Goal: Task Accomplishment & Management: Use online tool/utility

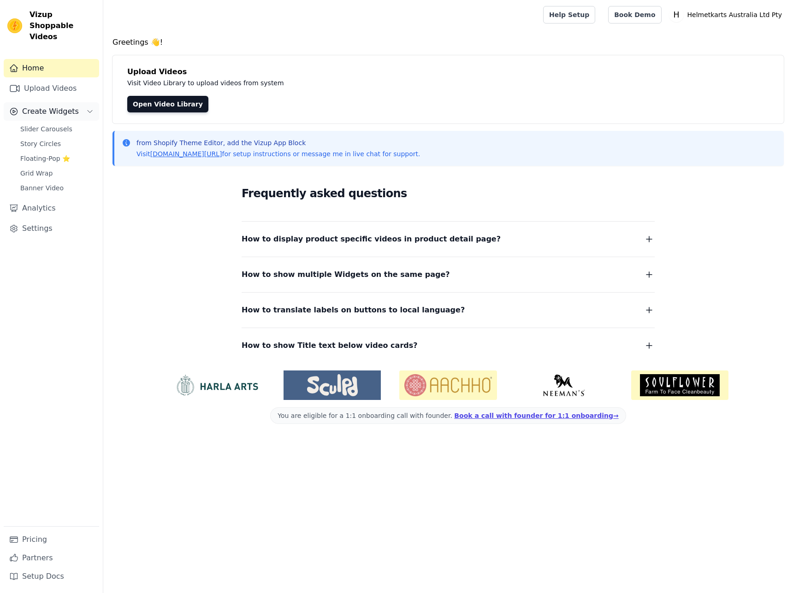
click at [62, 106] on span "Create Widgets" at bounding box center [50, 111] width 57 height 11
click at [54, 106] on span "Create Widgets" at bounding box center [50, 111] width 57 height 11
click at [59, 125] on span "Slider Carousels" at bounding box center [46, 129] width 52 height 9
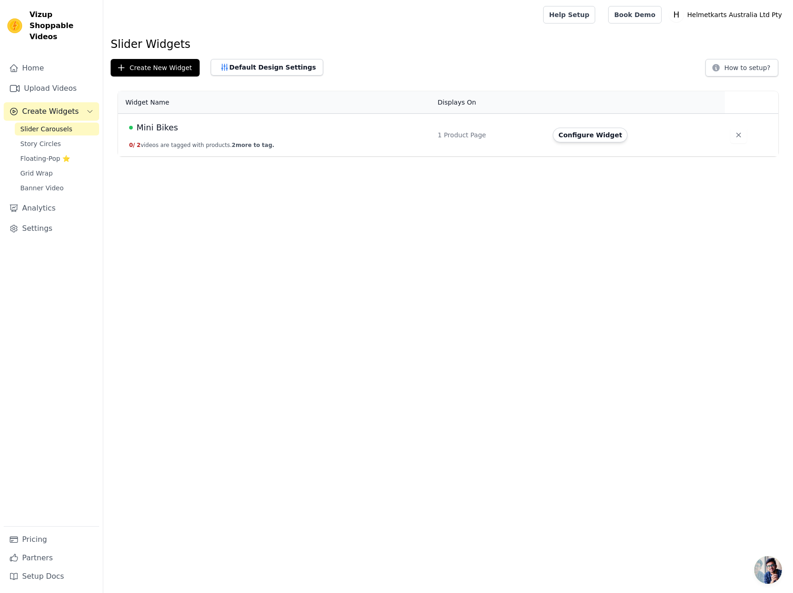
click at [343, 138] on td "Mini Bikes 0 / 2 videos are tagged with products. 2 more to tag." at bounding box center [275, 135] width 314 height 43
click at [590, 138] on button "Configure Widget" at bounding box center [590, 135] width 75 height 15
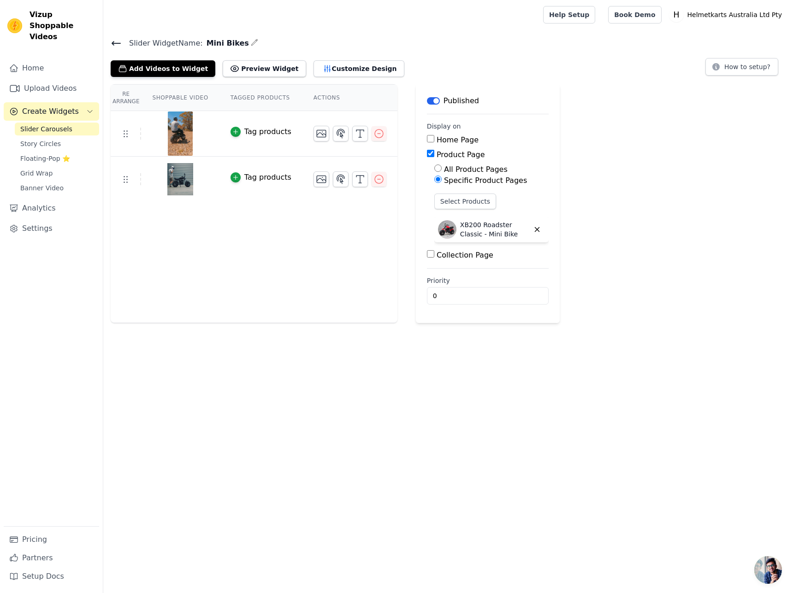
click at [65, 106] on span "Create Widgets" at bounding box center [50, 111] width 57 height 11
click at [114, 47] on icon at bounding box center [116, 43] width 11 height 11
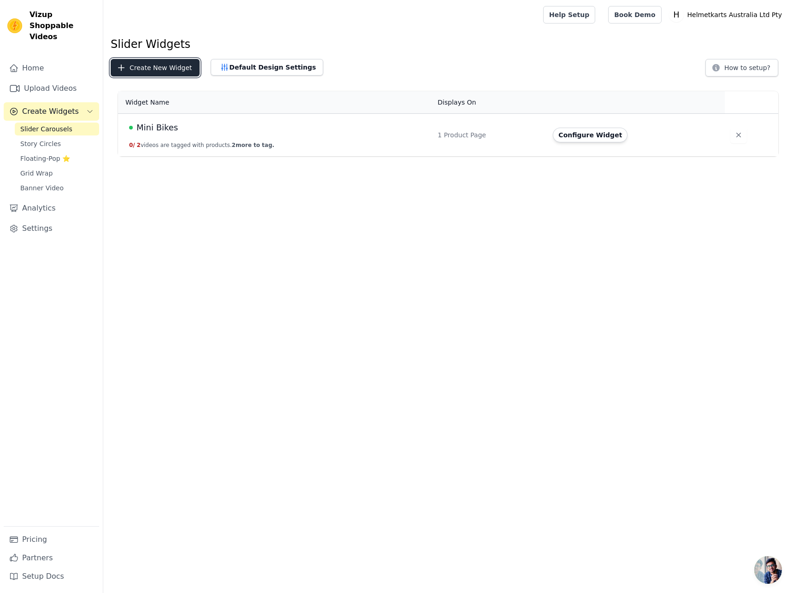
click at [178, 67] on button "Create New Widget" at bounding box center [155, 68] width 89 height 18
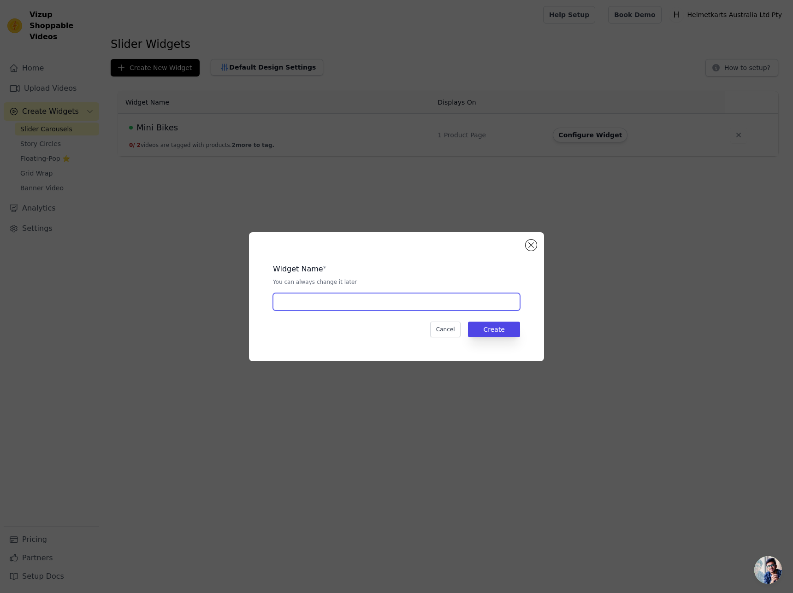
click at [353, 295] on input "text" at bounding box center [396, 302] width 247 height 18
drag, startPoint x: 319, startPoint y: 305, endPoint x: 290, endPoint y: 303, distance: 29.1
click at [290, 303] on input "All Content" at bounding box center [396, 302] width 247 height 18
click at [290, 302] on input "All Content" at bounding box center [396, 302] width 247 height 18
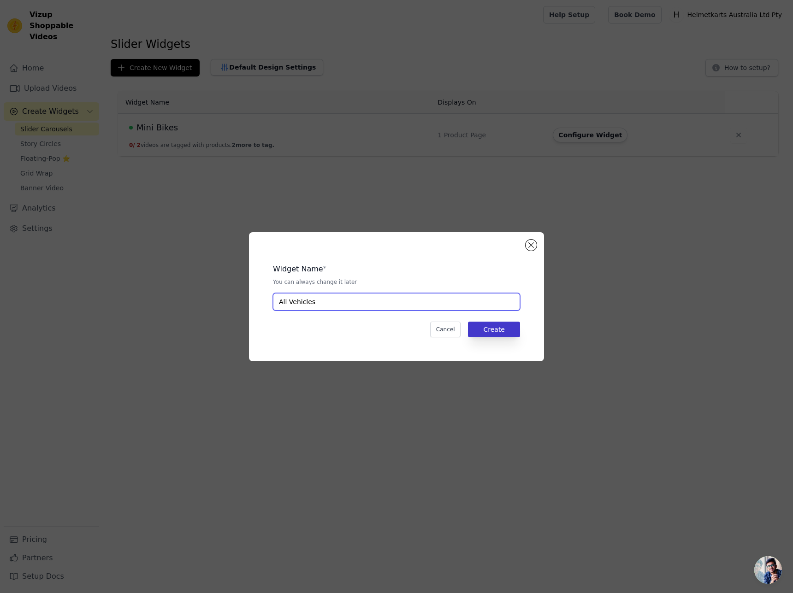
type input "All Vehicles"
click at [486, 330] on button "Create" at bounding box center [494, 330] width 52 height 16
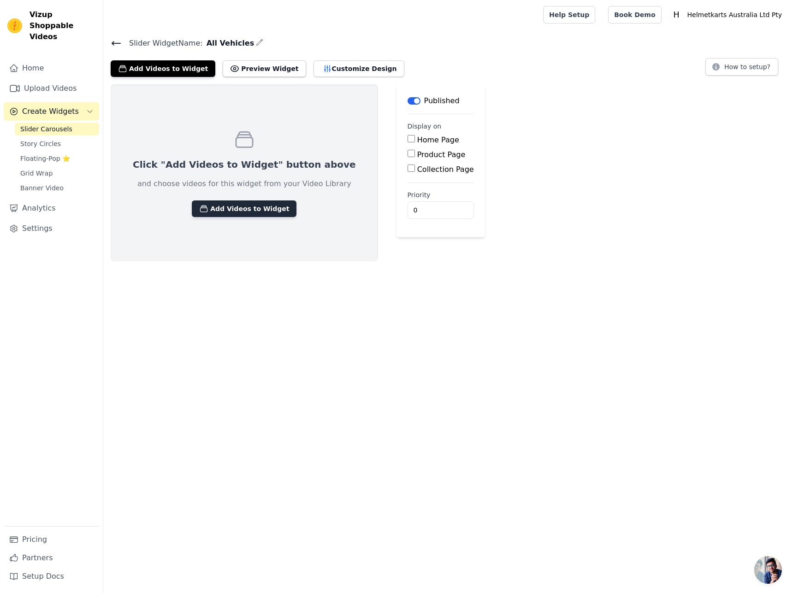
click at [241, 211] on button "Add Videos to Widget" at bounding box center [244, 209] width 105 height 17
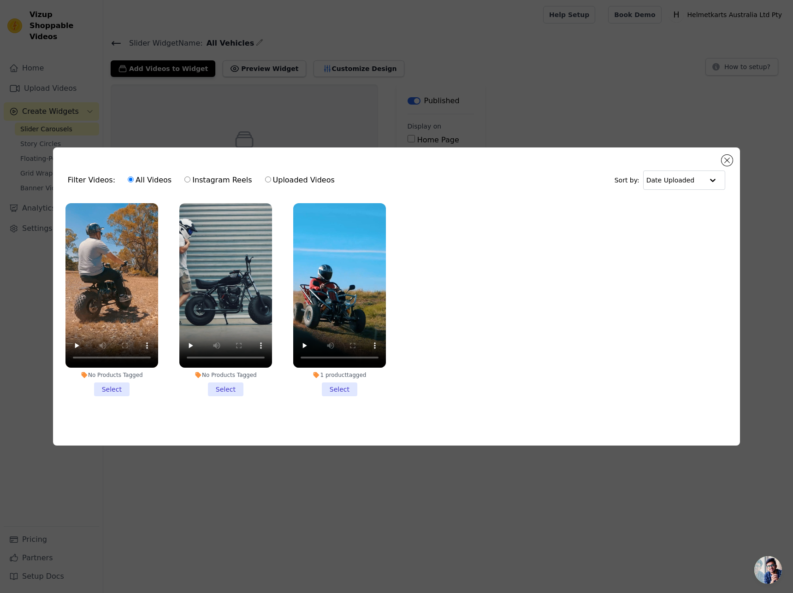
click at [265, 179] on input "Uploaded Videos" at bounding box center [268, 180] width 6 height 6
radio input "true"
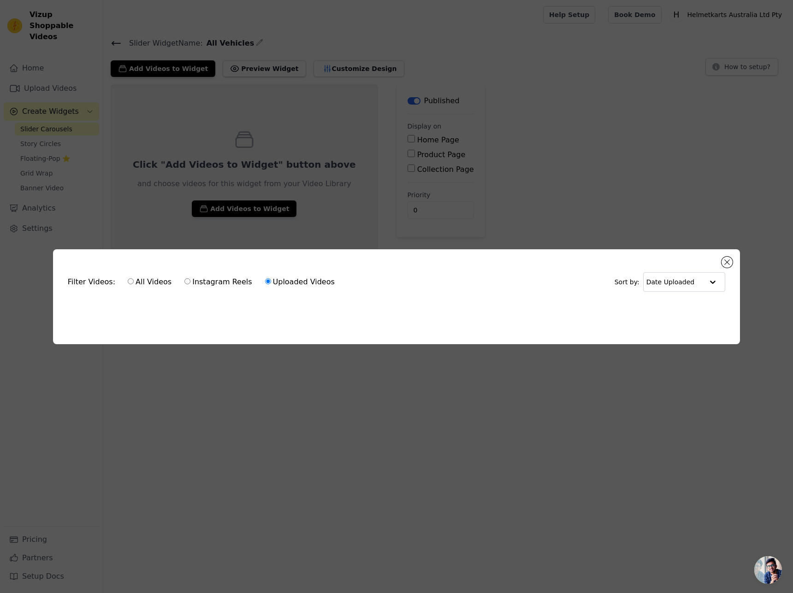
click at [191, 281] on label "Instagram Reels" at bounding box center [218, 282] width 68 height 12
click at [190, 281] on input "Instagram Reels" at bounding box center [187, 282] width 6 height 6
radio input "true"
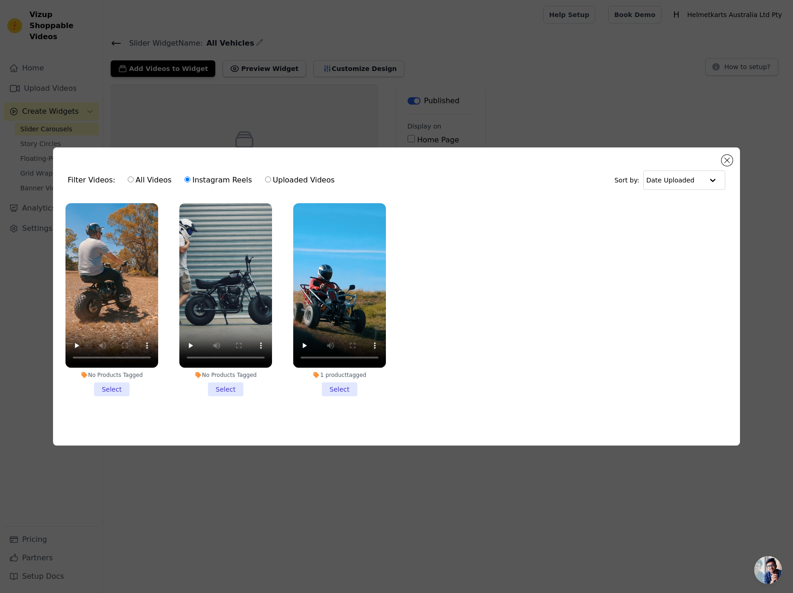
click at [142, 178] on label "All Videos" at bounding box center [149, 180] width 45 height 12
click at [134, 178] on input "All Videos" at bounding box center [131, 180] width 6 height 6
radio input "true"
click at [119, 386] on li "No Products Tagged Select" at bounding box center [111, 299] width 93 height 193
click at [0, 0] on input "No Products Tagged Select" at bounding box center [0, 0] width 0 height 0
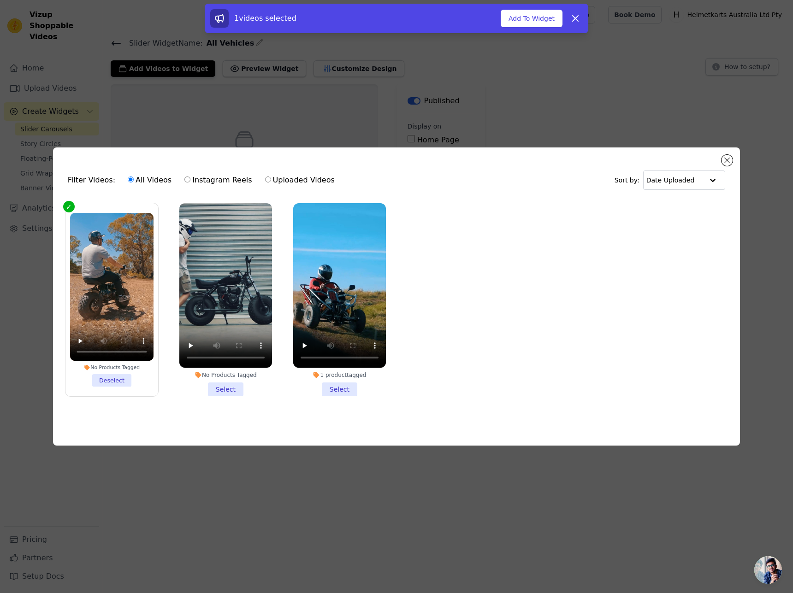
click at [236, 388] on li "No Products Tagged Select" at bounding box center [225, 299] width 93 height 193
click at [0, 0] on input "No Products Tagged Select" at bounding box center [0, 0] width 0 height 0
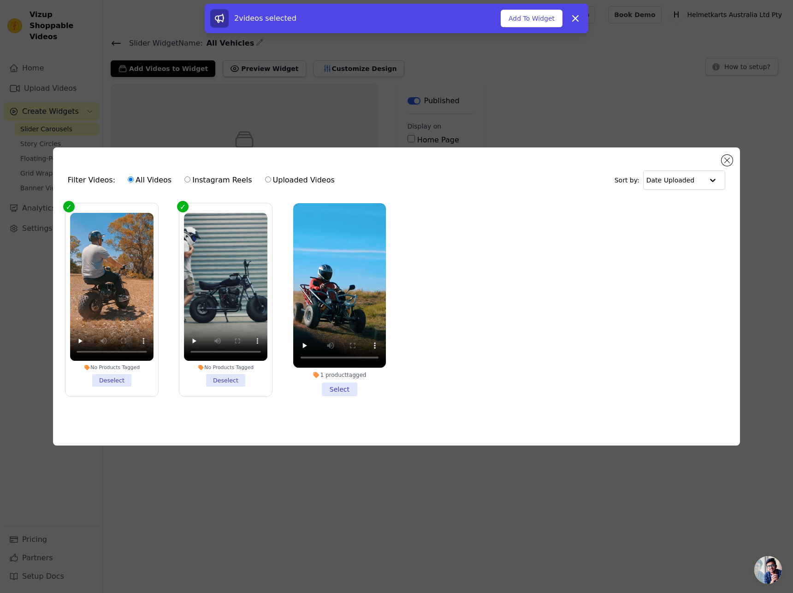
click at [335, 389] on li "1 product tagged Select" at bounding box center [339, 299] width 93 height 193
click at [0, 0] on input "1 product tagged Select" at bounding box center [0, 0] width 0 height 0
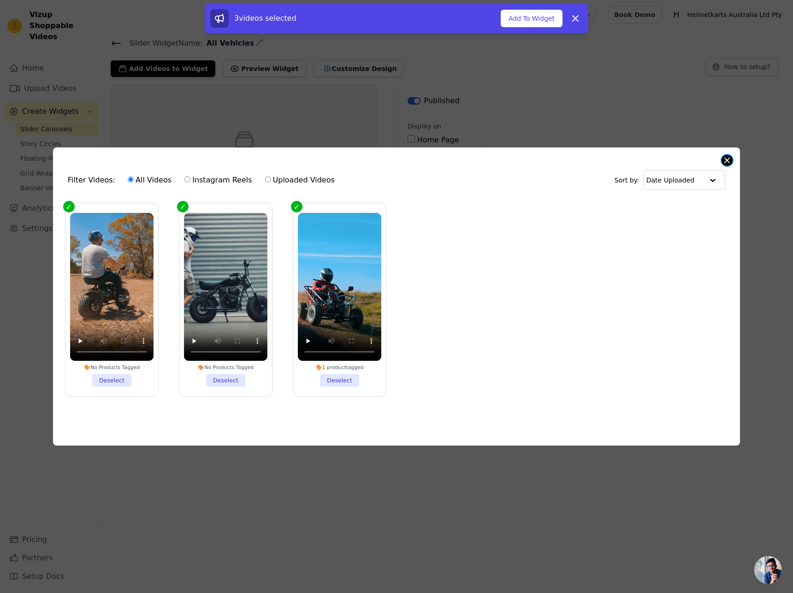
click at [730, 160] on button "Close modal" at bounding box center [727, 160] width 11 height 11
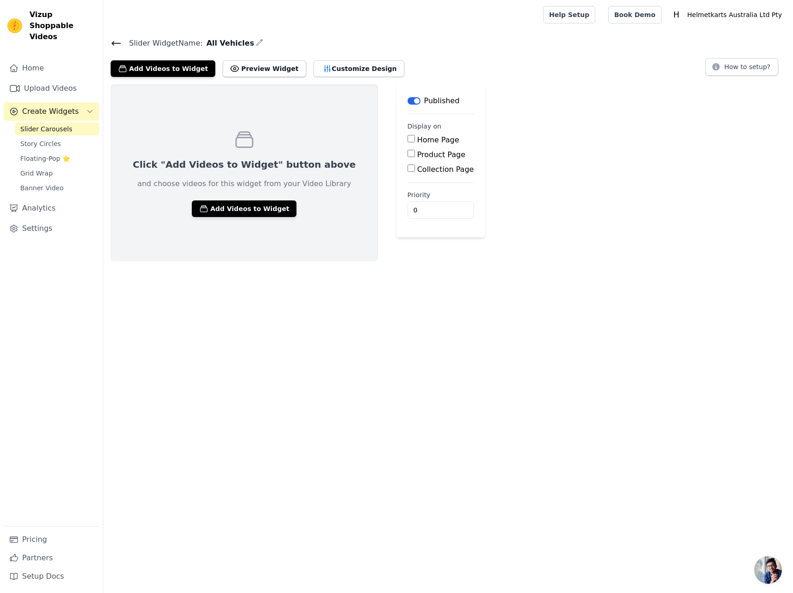
click at [408, 139] on input "Home Page" at bounding box center [411, 138] width 7 height 7
checkbox input "true"
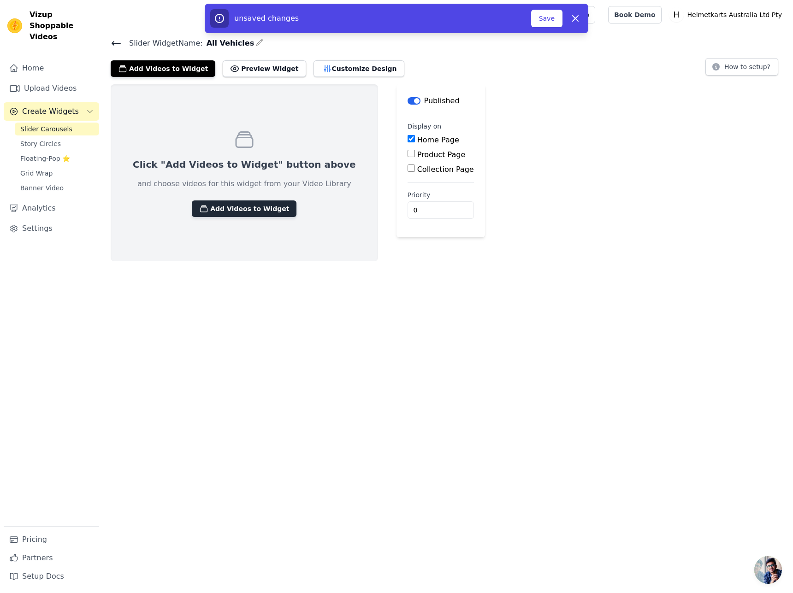
click at [239, 209] on button "Add Videos to Widget" at bounding box center [244, 209] width 105 height 17
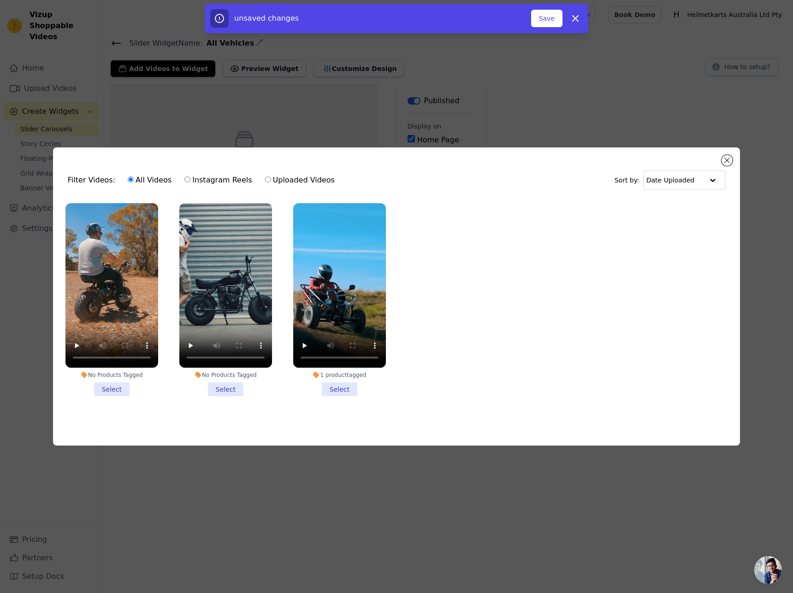
click at [107, 389] on li "No Products Tagged Select" at bounding box center [111, 299] width 93 height 193
click at [0, 0] on input "No Products Tagged Select" at bounding box center [0, 0] width 0 height 0
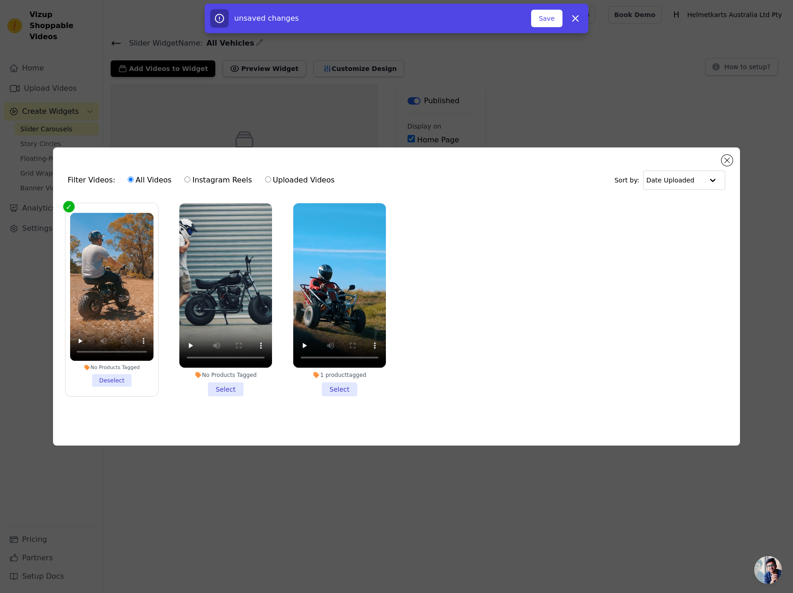
click at [213, 387] on li "No Products Tagged Select" at bounding box center [225, 299] width 93 height 193
click at [0, 0] on input "No Products Tagged Select" at bounding box center [0, 0] width 0 height 0
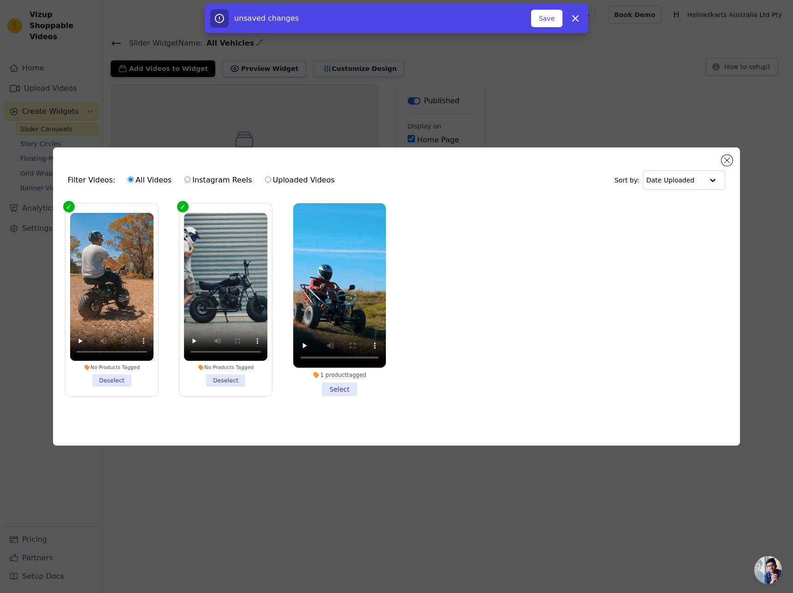
click at [360, 392] on li "1 product tagged Select" at bounding box center [339, 299] width 93 height 193
click at [0, 0] on input "1 product tagged Select" at bounding box center [0, 0] width 0 height 0
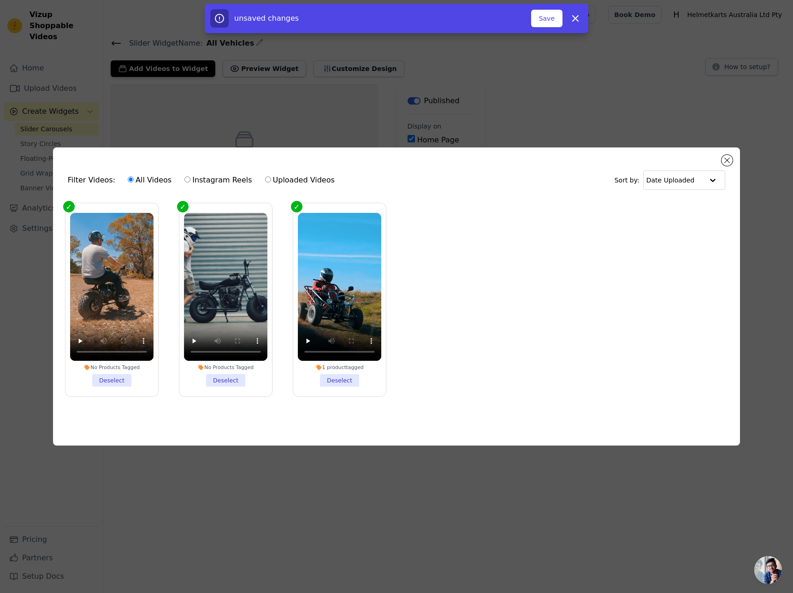
click at [470, 297] on ul "No Products Tagged Deselect No Products Tagged Deselect 1 product tagged Desele…" at bounding box center [396, 307] width 672 height 218
click at [548, 22] on button "Save" at bounding box center [546, 19] width 31 height 18
click at [726, 158] on button "Close modal" at bounding box center [727, 160] width 11 height 11
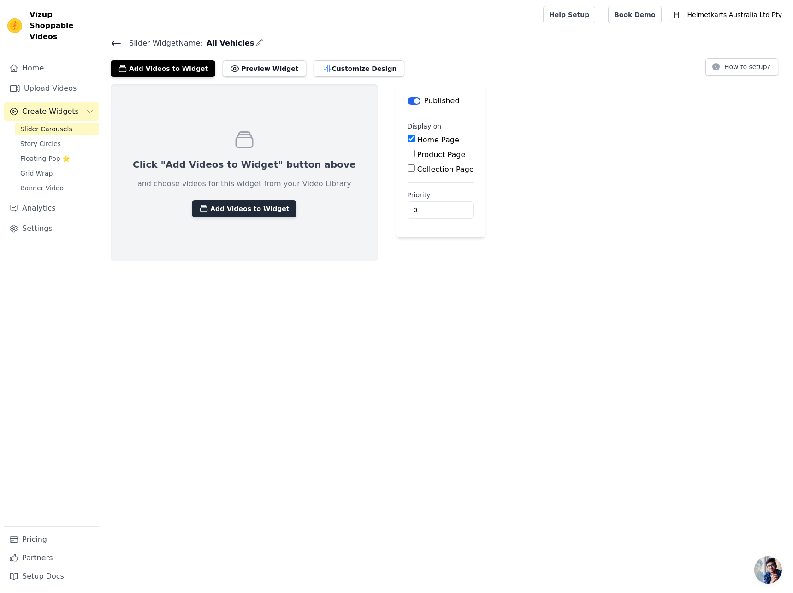
click at [242, 213] on button "Add Videos to Widget" at bounding box center [244, 209] width 105 height 17
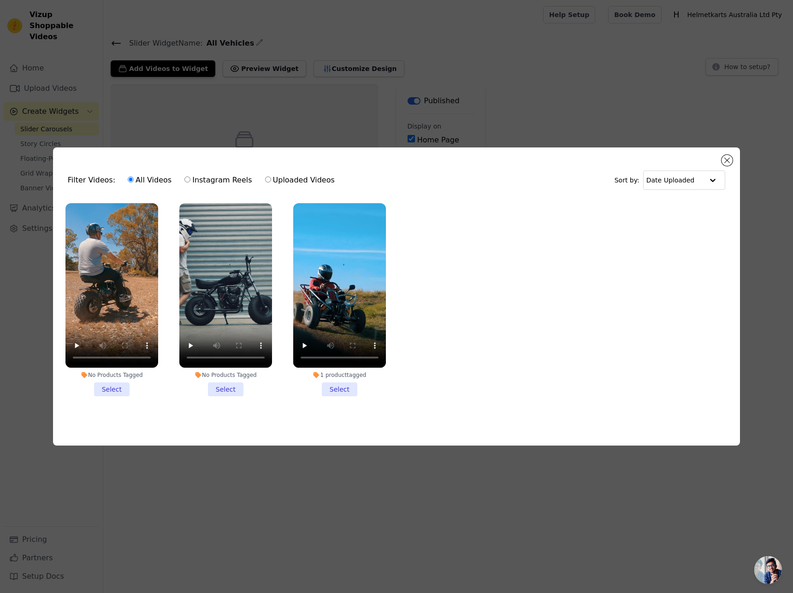
click at [105, 391] on li "No Products Tagged Select" at bounding box center [111, 299] width 93 height 193
click at [0, 0] on input "No Products Tagged Select" at bounding box center [0, 0] width 0 height 0
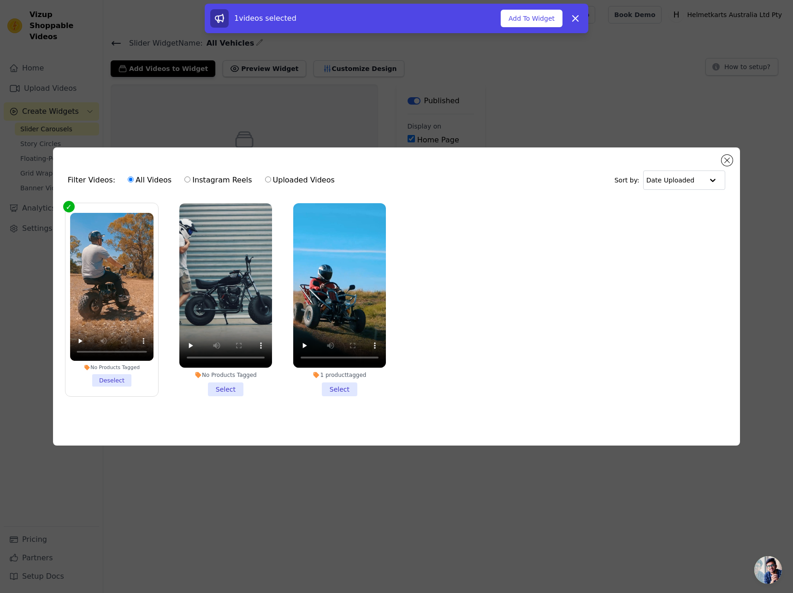
click at [213, 387] on li "No Products Tagged Select" at bounding box center [225, 299] width 93 height 193
click at [0, 0] on input "No Products Tagged Select" at bounding box center [0, 0] width 0 height 0
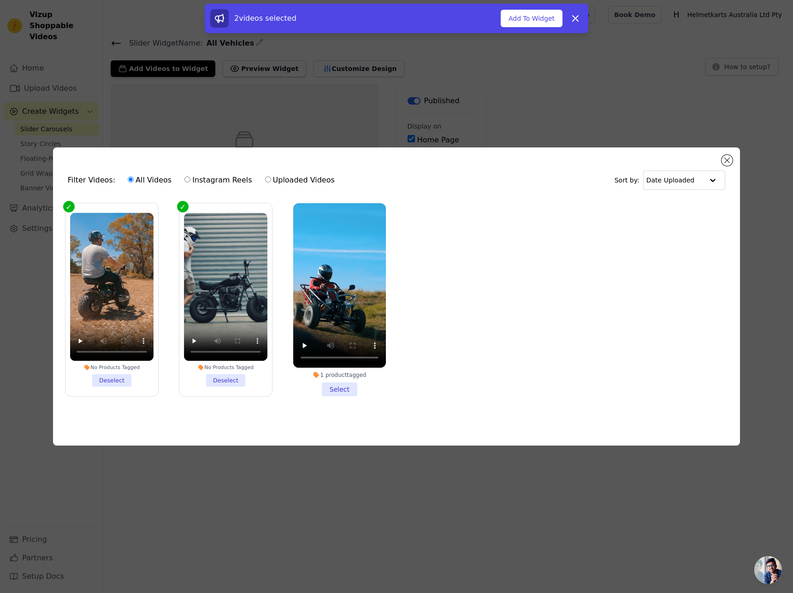
click at [333, 391] on li "1 product tagged Select" at bounding box center [339, 299] width 93 height 193
click at [0, 0] on input "1 product tagged Select" at bounding box center [0, 0] width 0 height 0
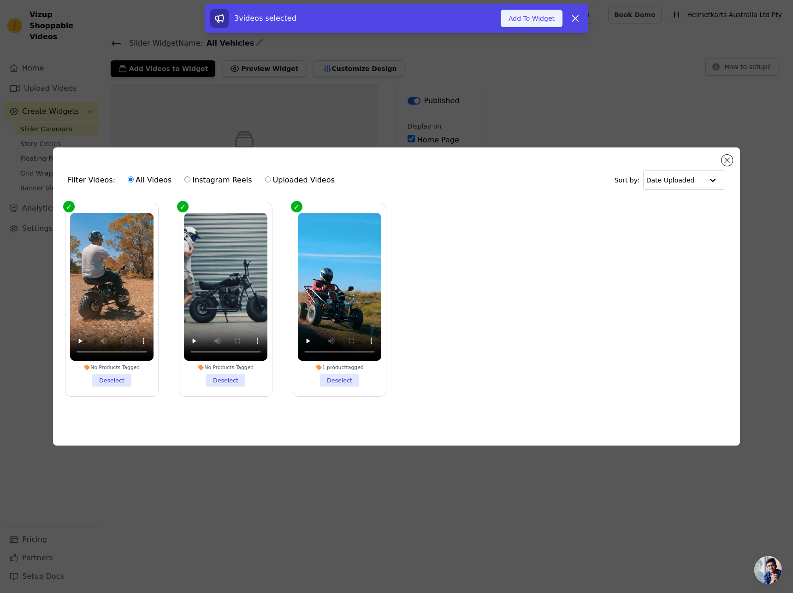
click at [522, 19] on button "Add To Widget" at bounding box center [532, 19] width 62 height 18
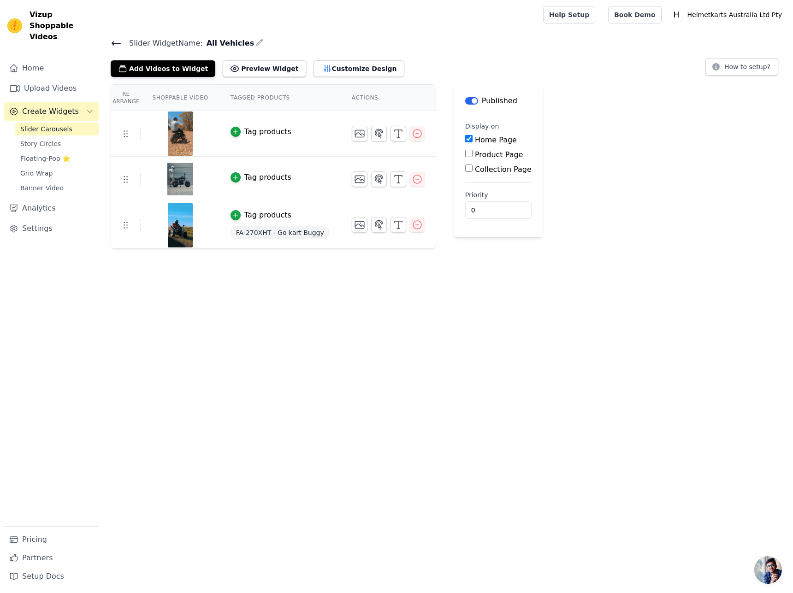
click at [237, 233] on span "FA-270XHT - Go kart Buggy" at bounding box center [280, 232] width 99 height 13
click at [231, 219] on div "button" at bounding box center [236, 215] width 10 height 10
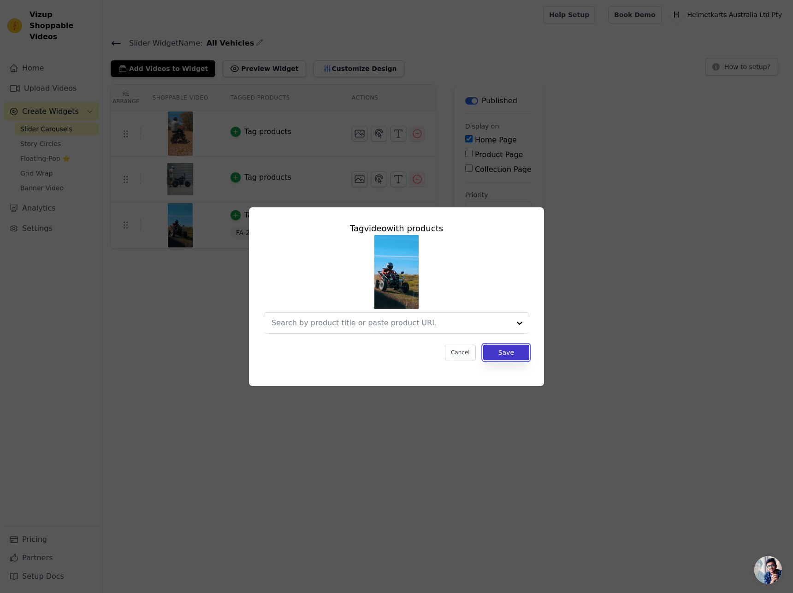
click at [501, 350] on button "Save" at bounding box center [506, 353] width 46 height 16
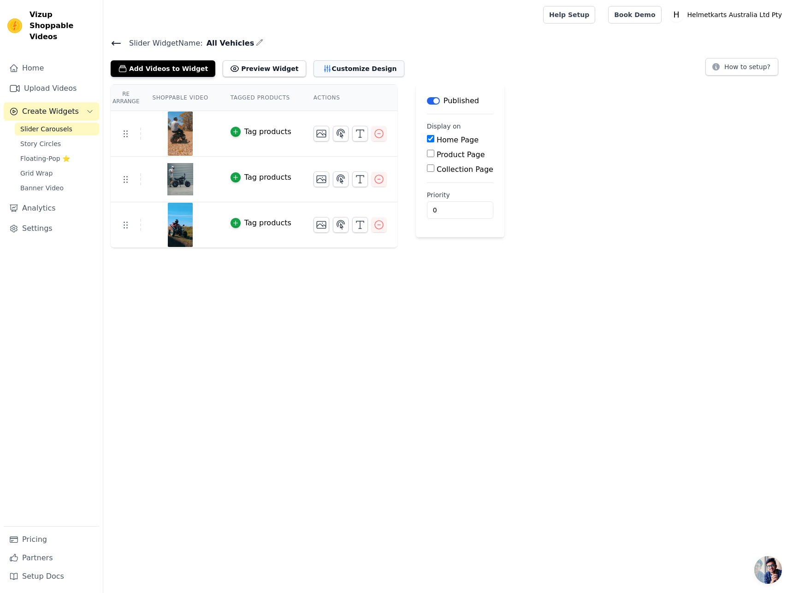
click at [314, 66] on button "Customize Design" at bounding box center [359, 68] width 91 height 17
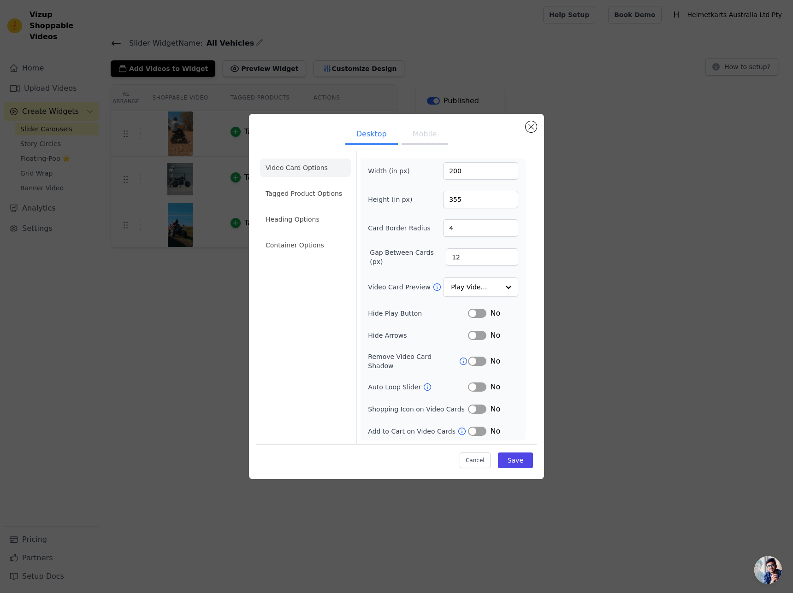
click at [418, 137] on button "Mobile" at bounding box center [425, 135] width 46 height 20
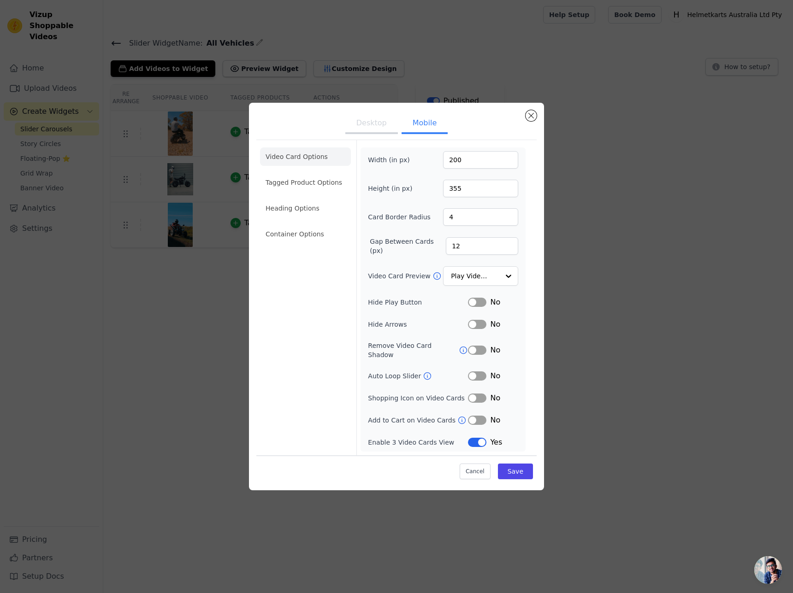
click at [367, 125] on button "Desktop" at bounding box center [371, 124] width 53 height 20
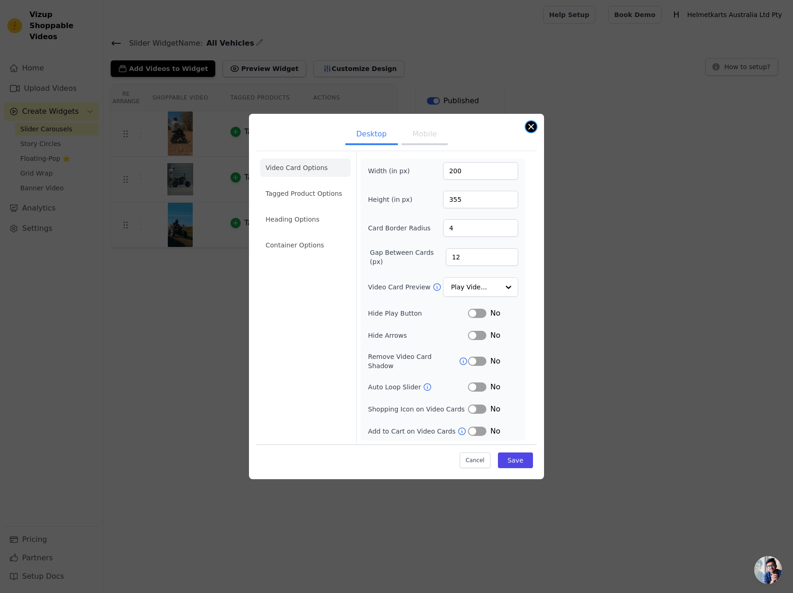
click at [532, 132] on button "Close modal" at bounding box center [531, 126] width 11 height 11
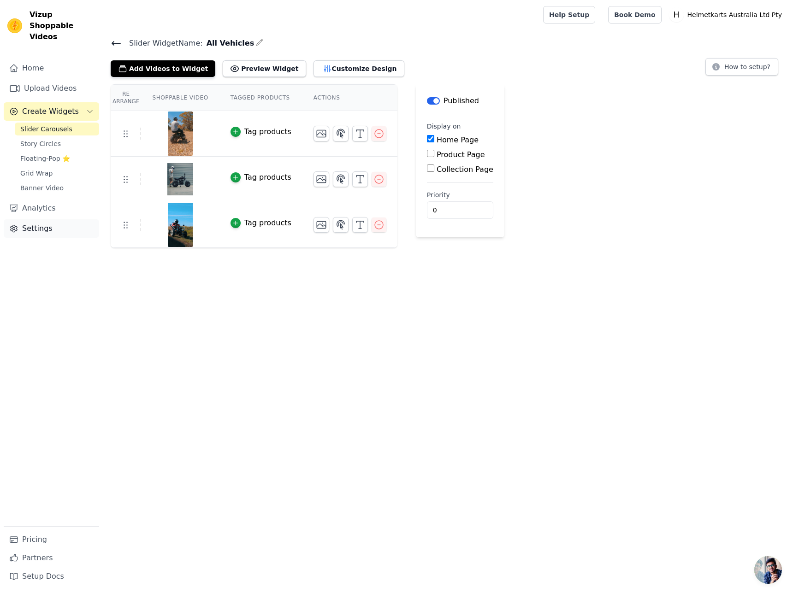
click at [40, 220] on link "Settings" at bounding box center [51, 229] width 95 height 18
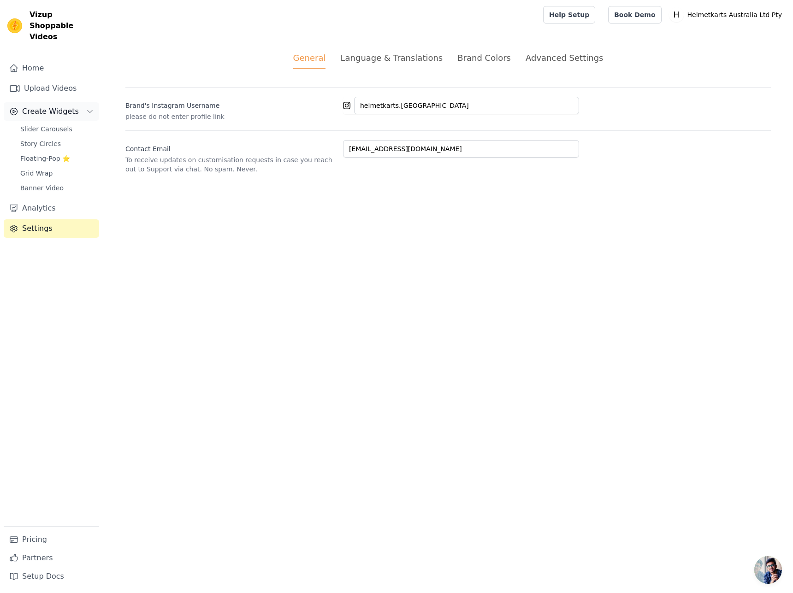
click at [53, 106] on span "Create Widgets" at bounding box center [50, 111] width 57 height 11
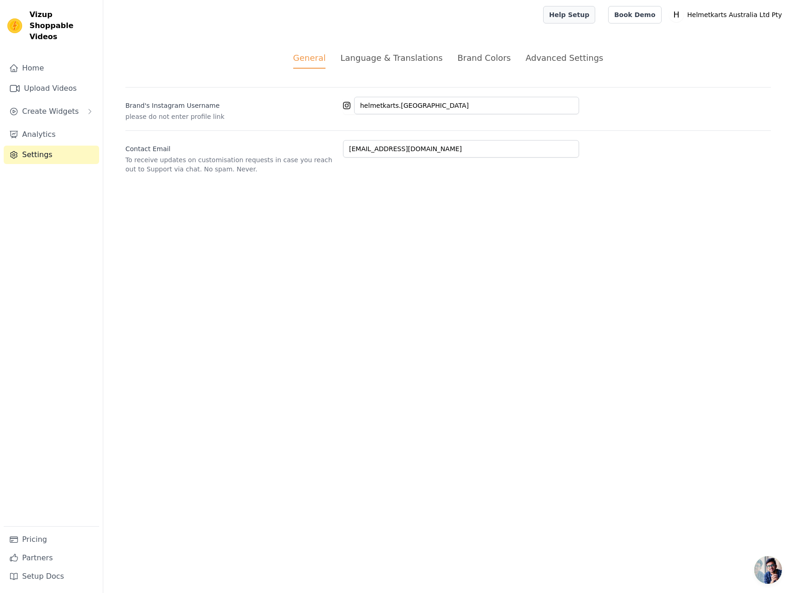
click at [595, 18] on link "Help Setup" at bounding box center [569, 15] width 52 height 18
click at [32, 79] on link "Upload Videos" at bounding box center [51, 88] width 95 height 18
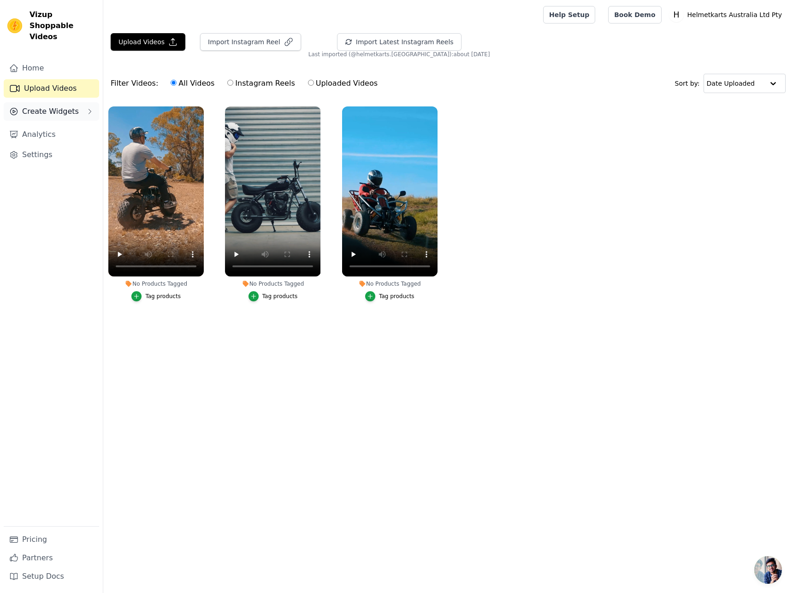
click at [52, 106] on span "Create Widgets" at bounding box center [50, 111] width 57 height 11
click at [53, 125] on span "Slider Carousels" at bounding box center [46, 129] width 52 height 9
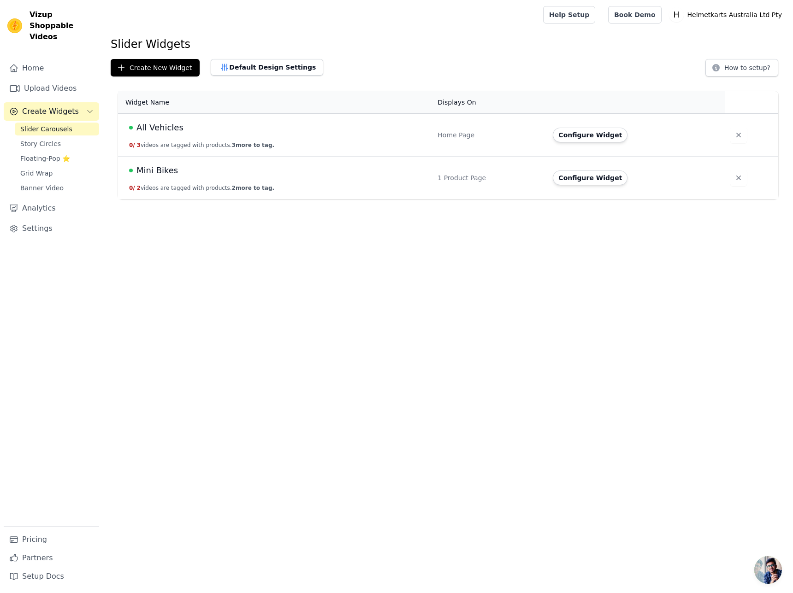
click at [448, 136] on div "Home Page" at bounding box center [490, 135] width 104 height 9
click at [595, 186] on td "Configure Widget" at bounding box center [635, 178] width 177 height 43
click at [595, 182] on button "Configure Widget" at bounding box center [590, 178] width 75 height 15
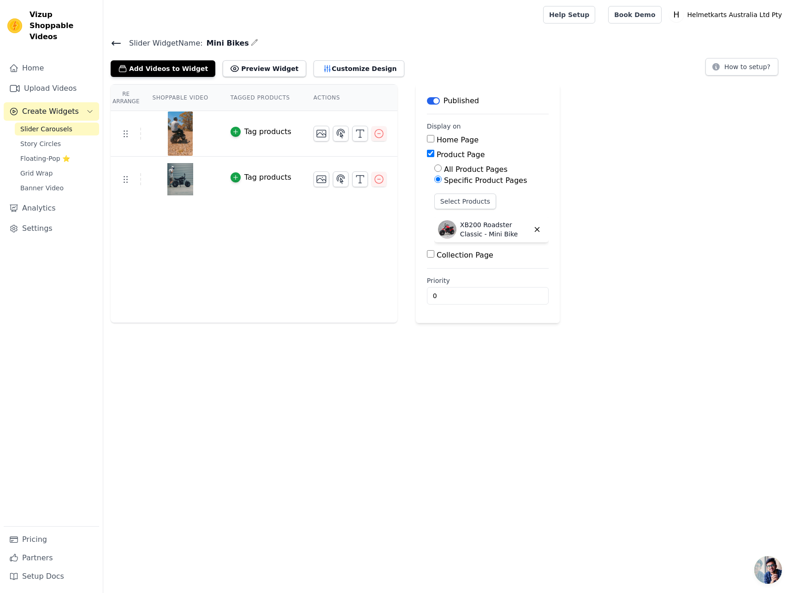
click at [110, 44] on div "Slider Widget Name: Mini Bikes Add Videos to Widget Preview Widget Customize De…" at bounding box center [448, 57] width 690 height 40
click at [113, 43] on icon at bounding box center [116, 44] width 8 height 4
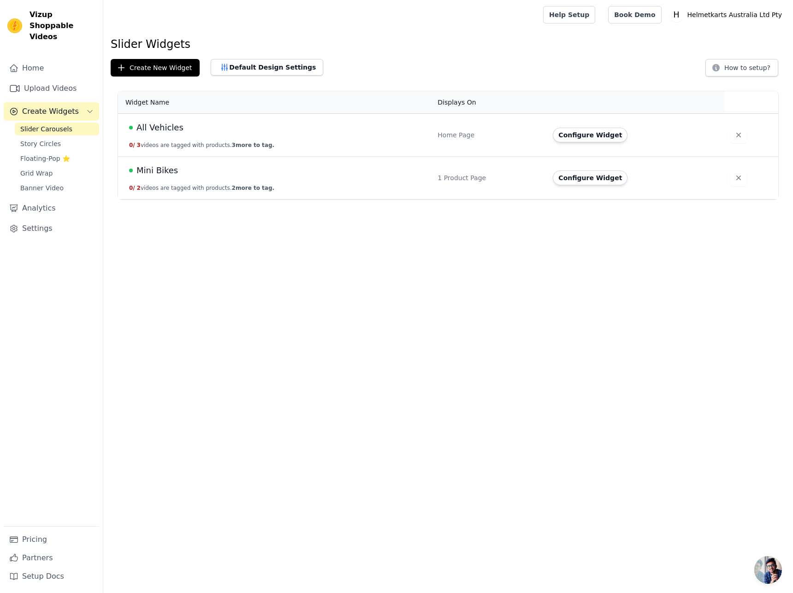
click at [400, 132] on div "All Vehicles" at bounding box center [277, 127] width 297 height 13
click at [214, 139] on td "All Vehicles 0 / 3 videos are tagged with products. 3 more to tag." at bounding box center [275, 135] width 314 height 43
click at [158, 134] on td "All Vehicles 0 / 3 videos are tagged with products. 3 more to tag." at bounding box center [275, 135] width 314 height 43
click at [157, 129] on span "All Vehicles" at bounding box center [159, 127] width 47 height 13
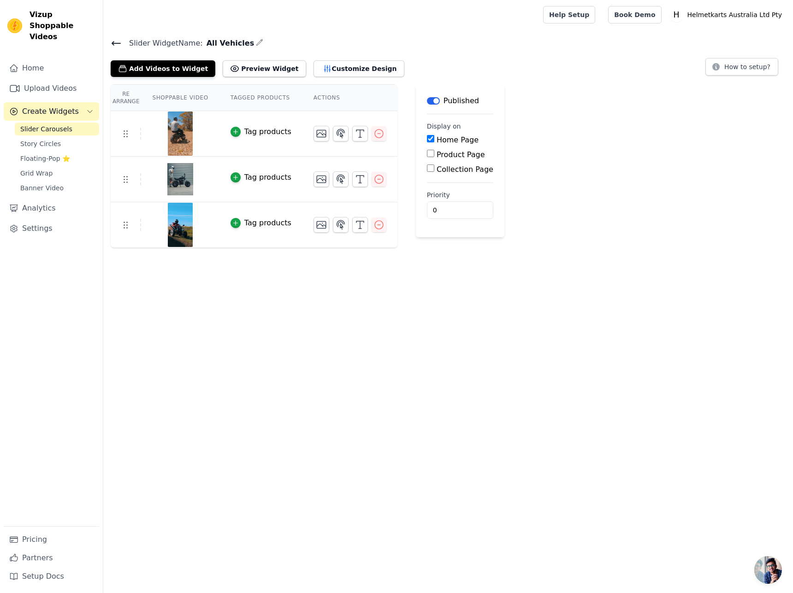
drag, startPoint x: 650, startPoint y: 0, endPoint x: 664, endPoint y: 128, distance: 128.9
click at [657, 136] on div "Re Arrange Shoppable Video Tagged Products Actions Tag products Tag products Ta…" at bounding box center [448, 166] width 690 height 164
click at [337, 181] on icon "button" at bounding box center [341, 179] width 8 height 9
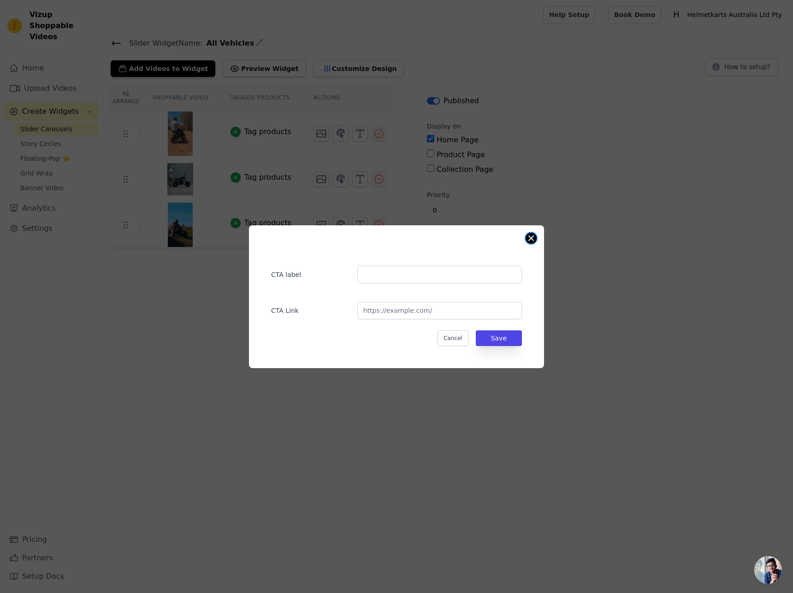
click at [533, 237] on button "Close modal" at bounding box center [531, 238] width 11 height 11
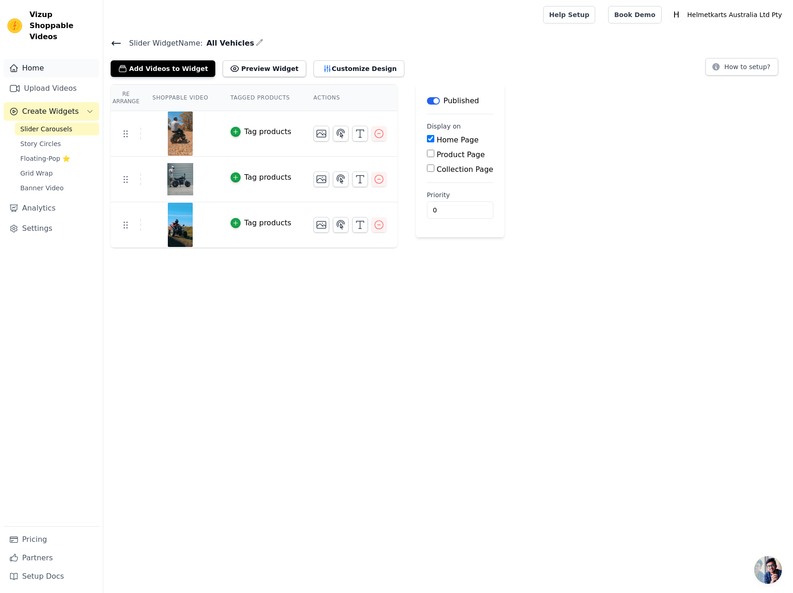
click at [42, 61] on link "Home" at bounding box center [51, 68] width 95 height 18
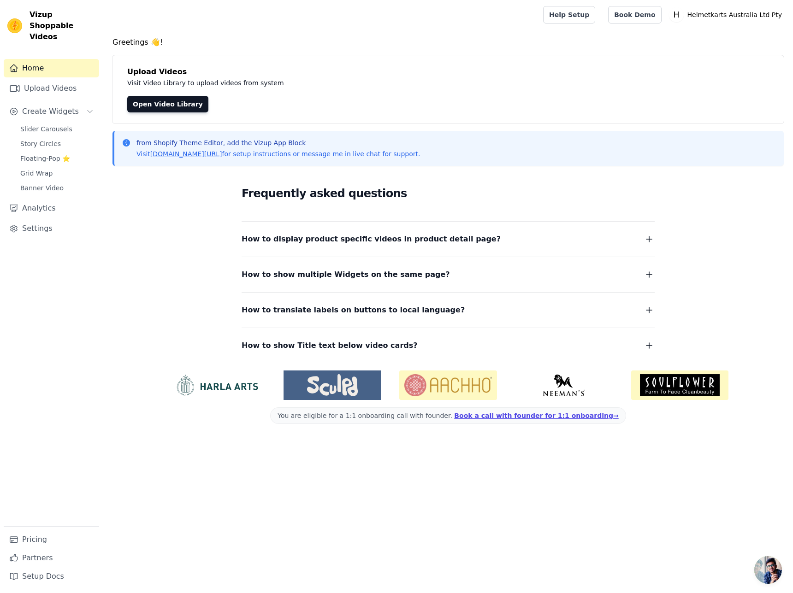
click at [409, 277] on span "How to show multiple Widgets on the same page?" at bounding box center [346, 274] width 208 height 13
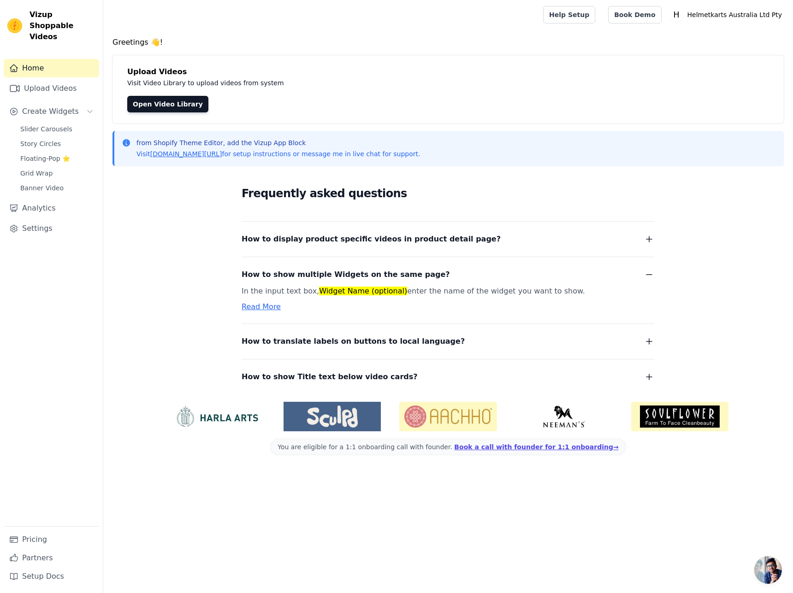
click at [267, 306] on link "Read More" at bounding box center [261, 307] width 39 height 9
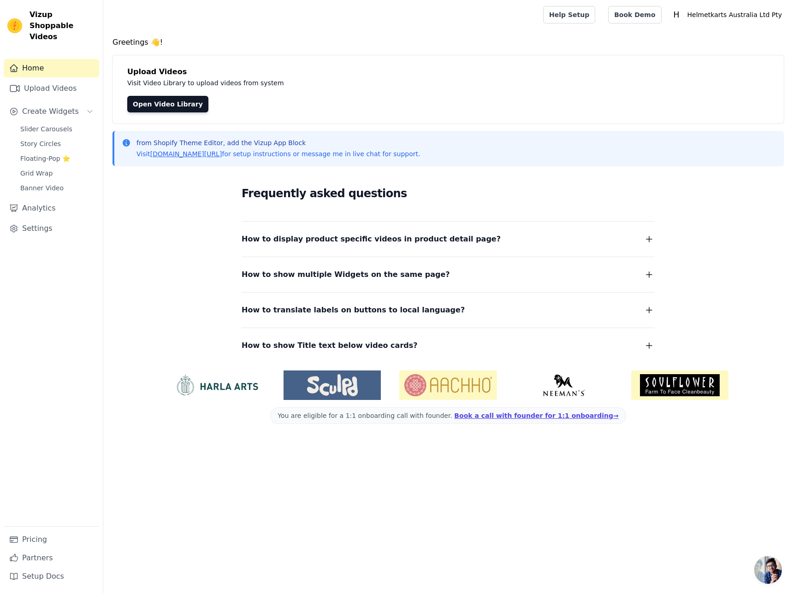
click at [439, 241] on span "How to display product specific videos in product detail page?" at bounding box center [371, 239] width 259 height 13
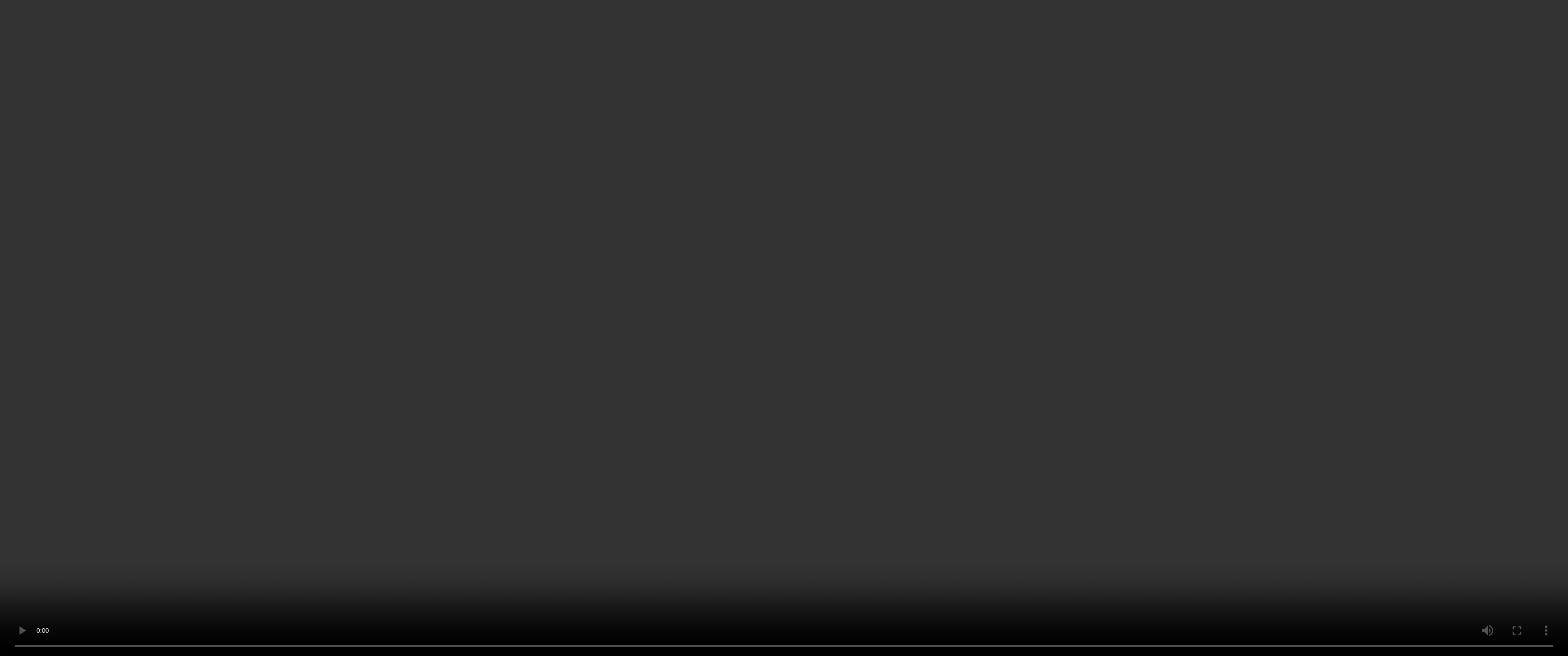
click at [784, 264] on video at bounding box center [784, 328] width 1568 height 656
click at [784, 264] on html "Vizup Shoppable Videos Home Upload Videos Create Widgets Slider Carousels Story…" at bounding box center [784, 238] width 1568 height 477
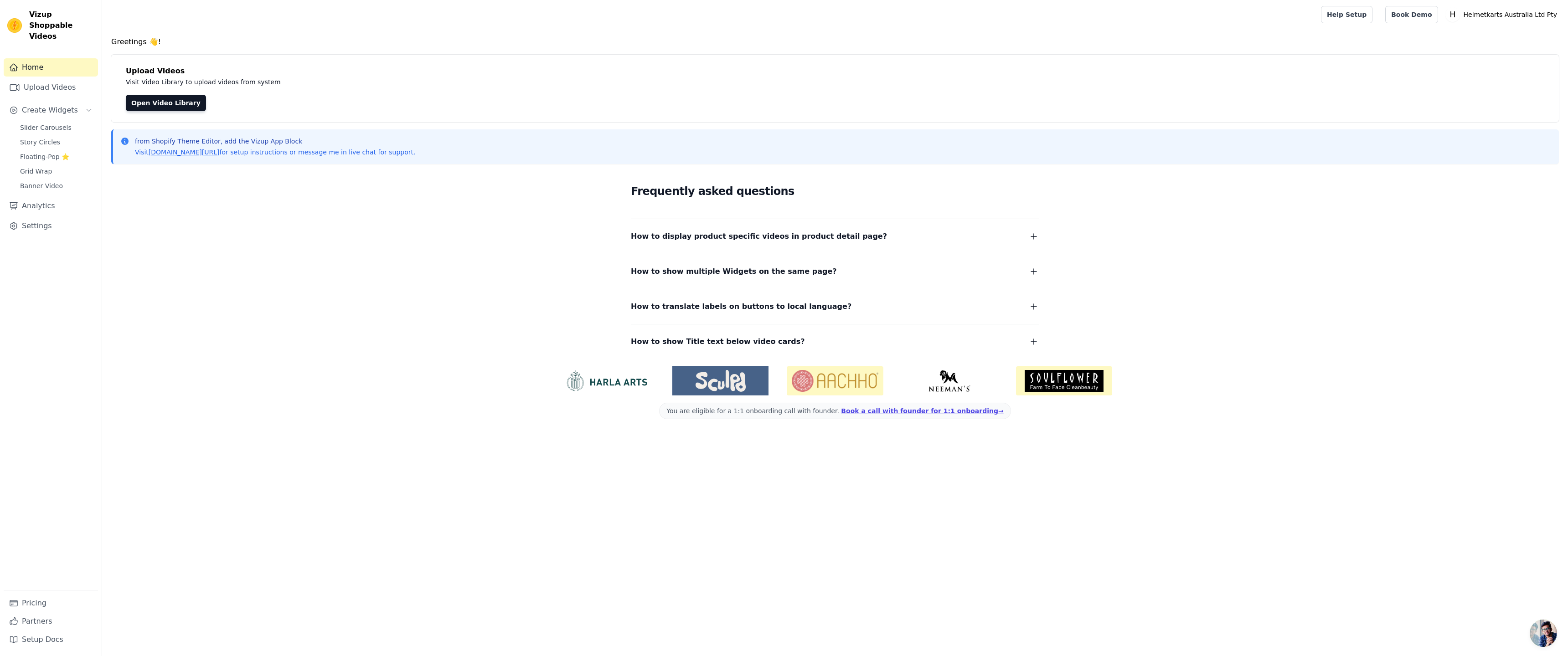
click at [712, 158] on html "Vizup Shoppable Videos Home Upload Videos Create Widgets Slider Carousels Story…" at bounding box center [784, 216] width 1568 height 434
click at [704, 89] on html "Vizup Shoppable Videos Home Upload Videos Create Widgets Slider Carousels Story…" at bounding box center [784, 216] width 1568 height 434
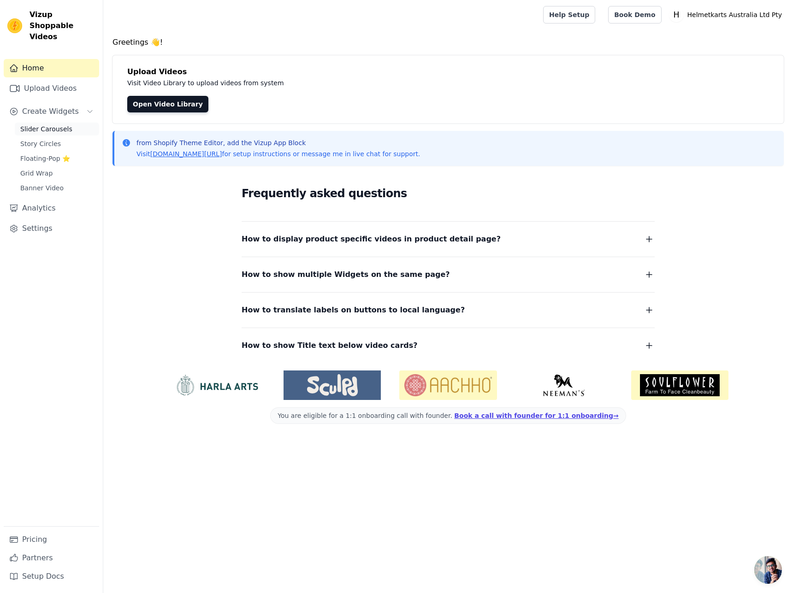
click at [49, 125] on span "Slider Carousels" at bounding box center [46, 129] width 52 height 9
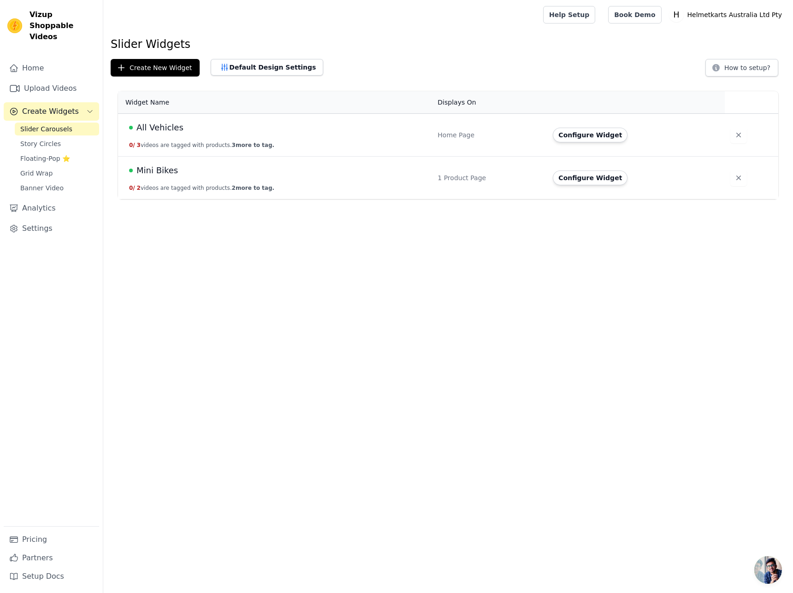
click at [413, 139] on td "All Vehicles 0 / 3 videos are tagged with products. 3 more to tag." at bounding box center [275, 135] width 314 height 43
click at [475, 131] on div "Home Page" at bounding box center [490, 135] width 104 height 9
click at [193, 139] on td "All Vehicles 0 / 3 videos are tagged with products. 3 more to tag." at bounding box center [275, 135] width 314 height 43
click at [164, 128] on span "All Vehicles" at bounding box center [159, 127] width 47 height 13
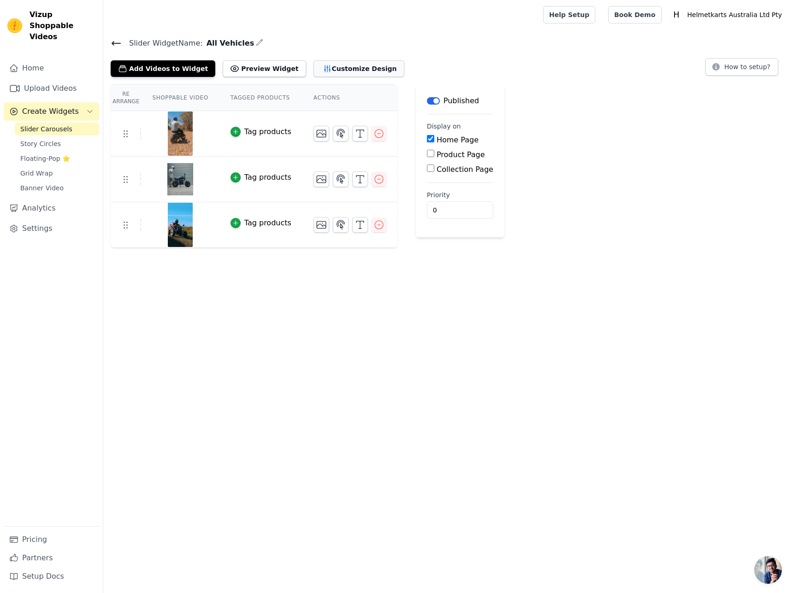
click at [314, 71] on button "Customize Design" at bounding box center [359, 68] width 91 height 17
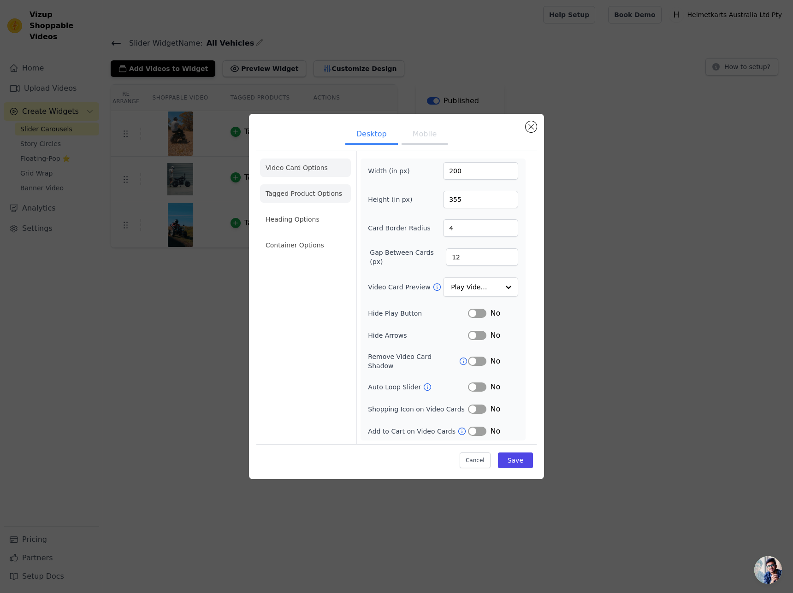
click at [318, 199] on li "Tagged Product Options" at bounding box center [305, 193] width 91 height 18
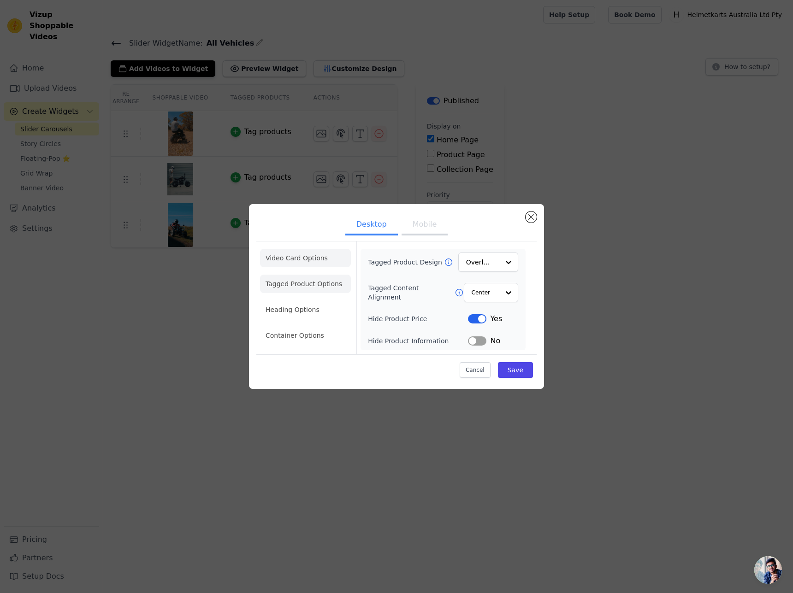
click at [332, 253] on li "Video Card Options" at bounding box center [305, 258] width 91 height 18
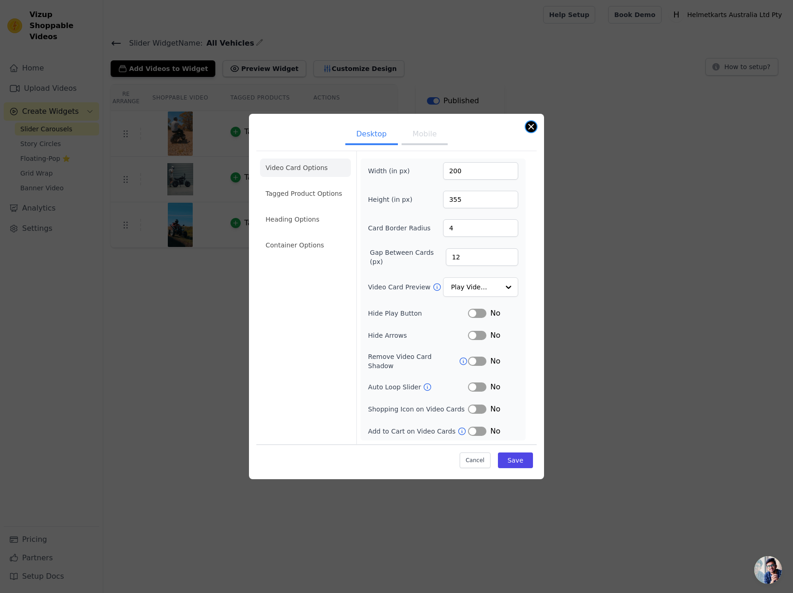
click at [531, 130] on button "Close modal" at bounding box center [531, 126] width 11 height 11
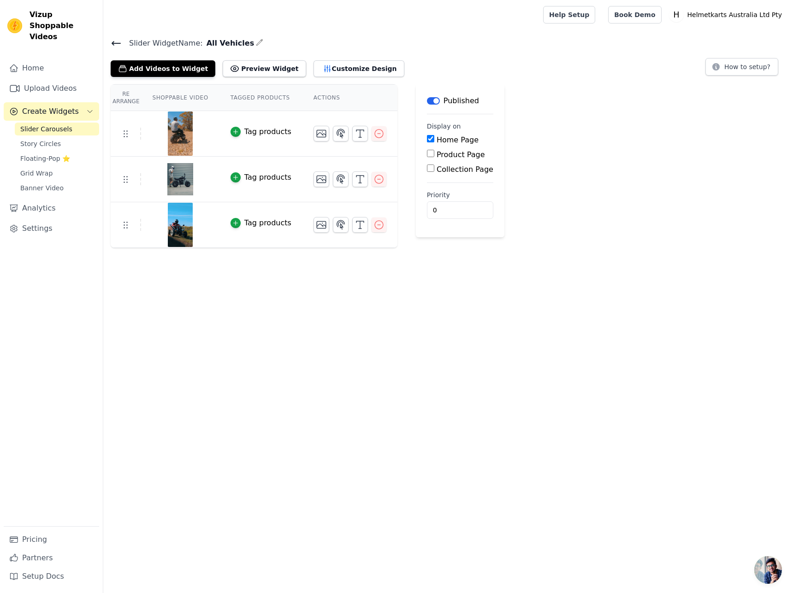
click at [45, 125] on span "Slider Carousels" at bounding box center [46, 129] width 52 height 9
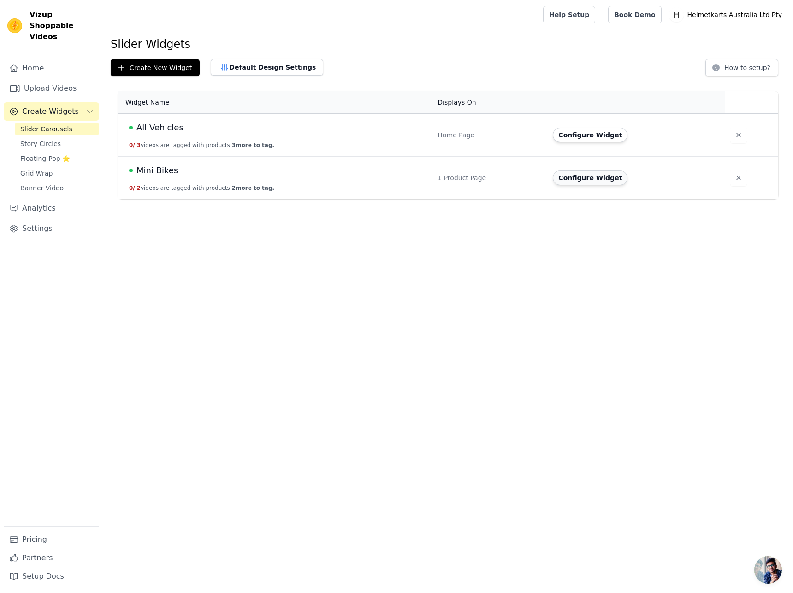
click at [599, 180] on button "Configure Widget" at bounding box center [590, 178] width 75 height 15
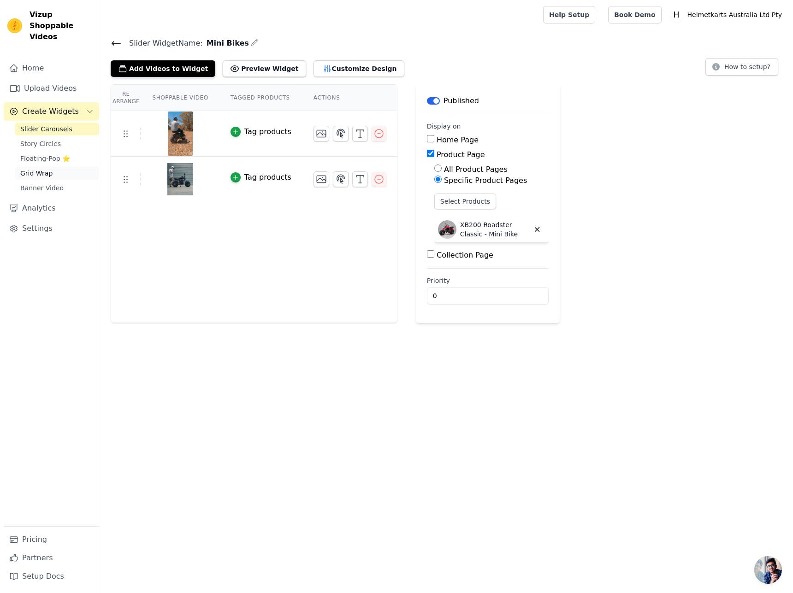
click at [50, 167] on link "Grid Wrap" at bounding box center [57, 173] width 84 height 13
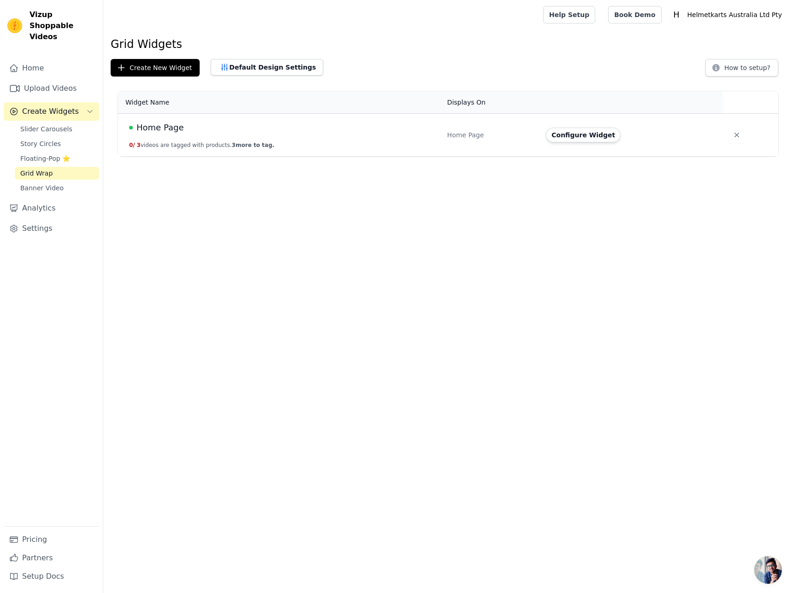
click at [197, 129] on div "Home Page" at bounding box center [282, 127] width 307 height 13
click at [51, 125] on span "Slider Carousels" at bounding box center [46, 129] width 52 height 9
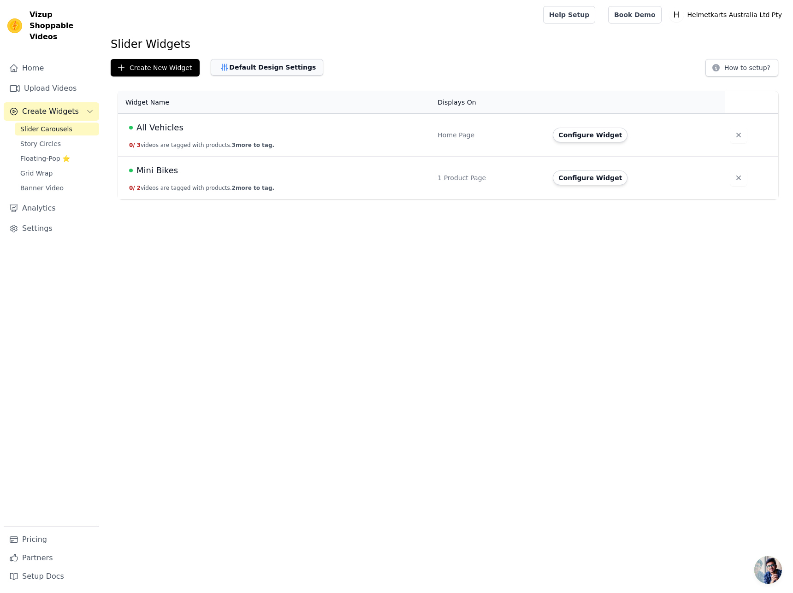
click at [247, 71] on button "Default Design Settings" at bounding box center [267, 67] width 113 height 17
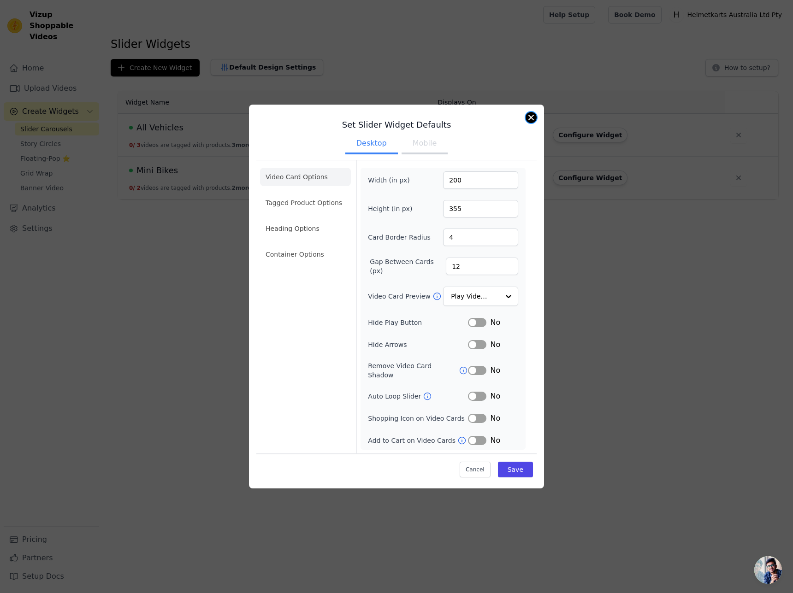
click at [532, 121] on button "Close modal" at bounding box center [531, 117] width 11 height 11
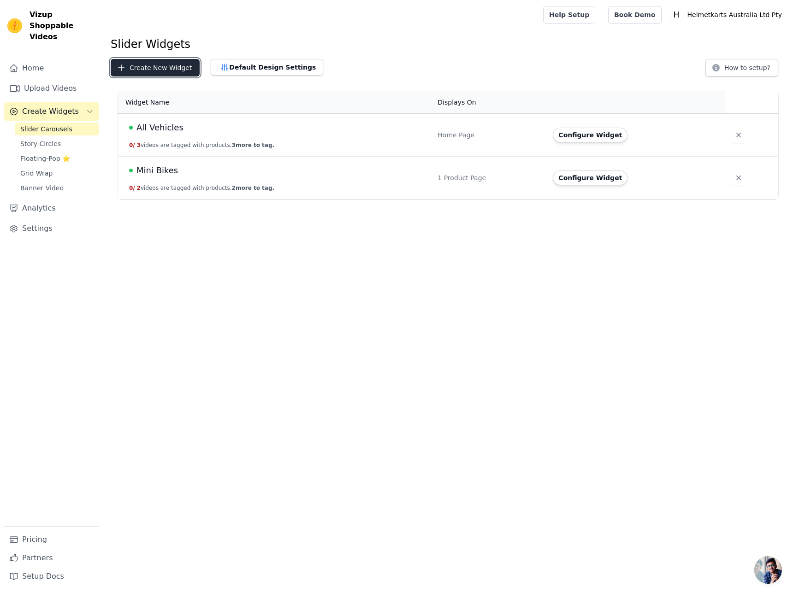
click at [162, 72] on button "Create New Widget" at bounding box center [155, 68] width 89 height 18
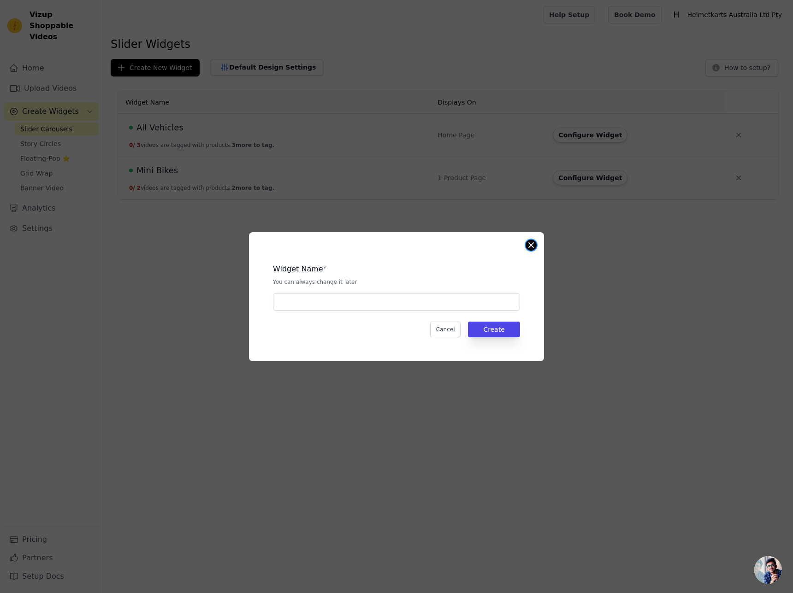
click at [530, 246] on button "Close modal" at bounding box center [531, 245] width 11 height 11
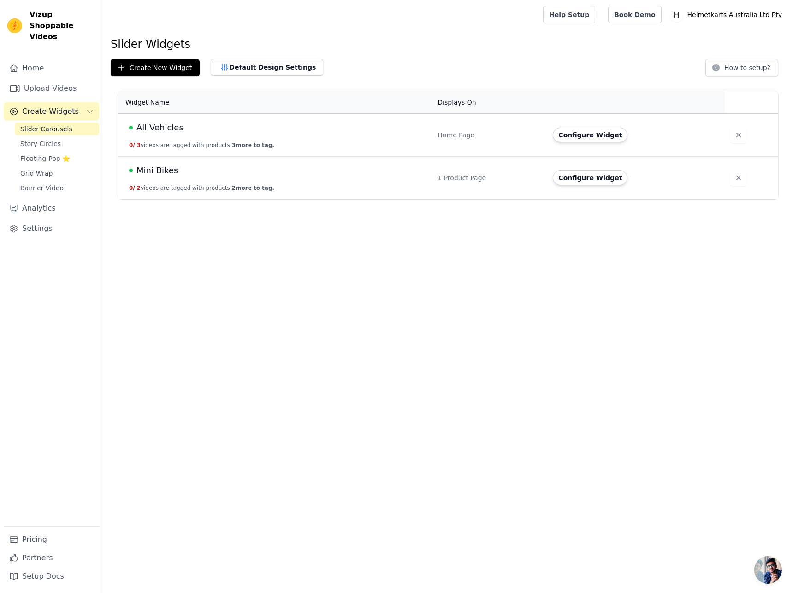
click at [224, 182] on td "Mini Bikes 0 / 2 videos are tagged with products. 2 more to tag." at bounding box center [275, 178] width 314 height 43
click at [601, 175] on button "Configure Widget" at bounding box center [590, 178] width 75 height 15
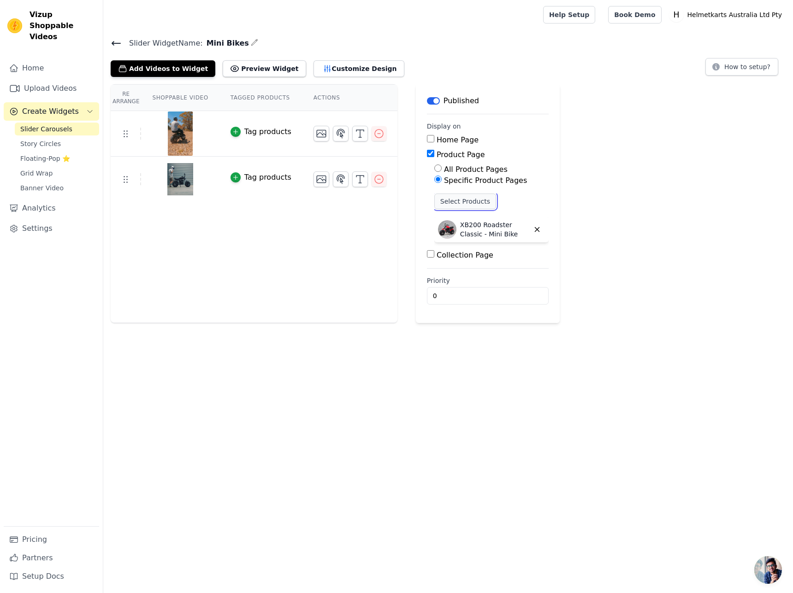
click at [461, 204] on button "Select Products" at bounding box center [465, 202] width 62 height 16
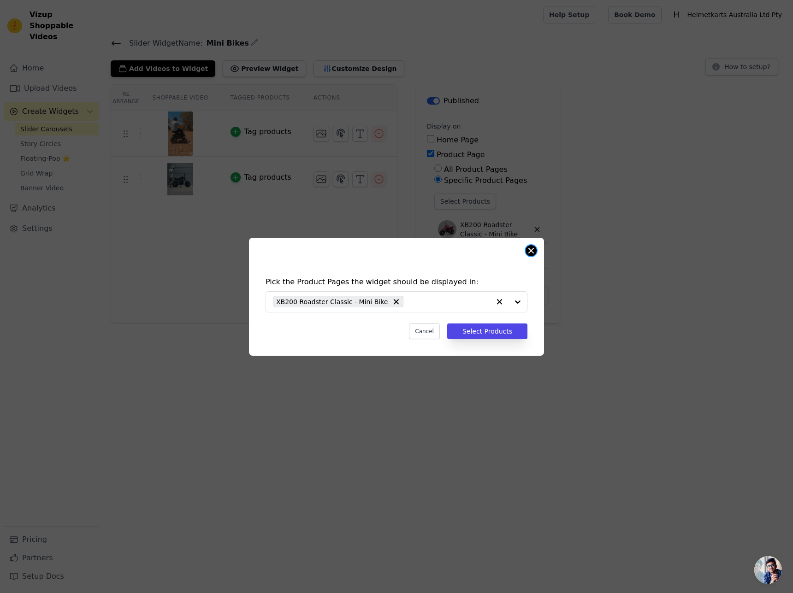
click at [534, 248] on button "Close modal" at bounding box center [531, 250] width 11 height 11
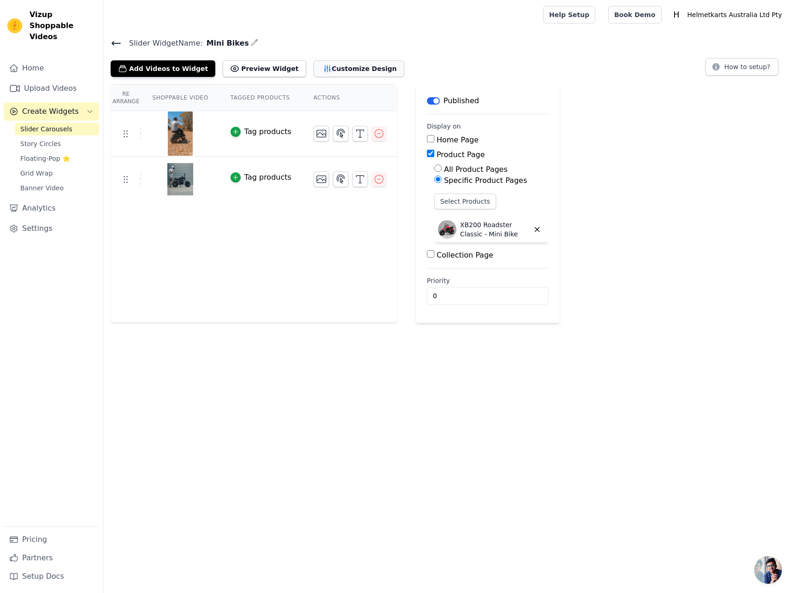
click at [324, 66] on button "Customize Design" at bounding box center [359, 68] width 91 height 17
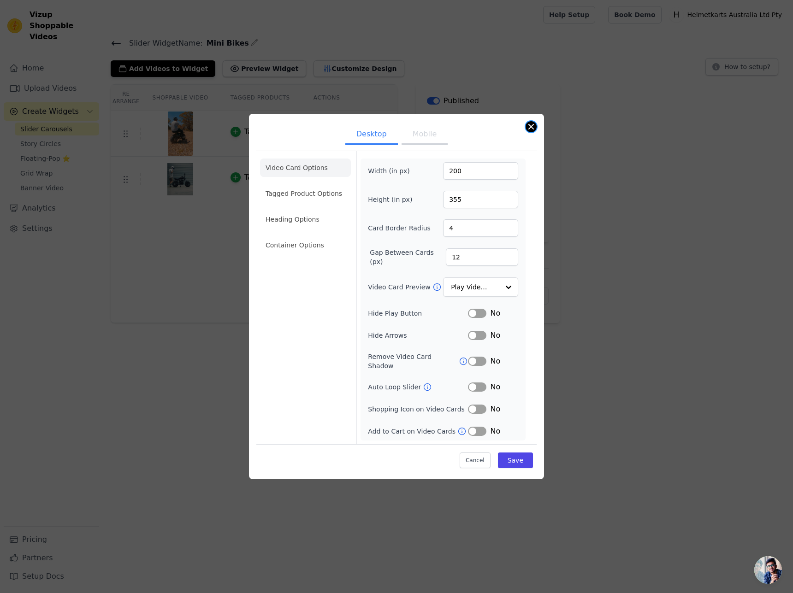
click at [531, 132] on button "Close modal" at bounding box center [531, 126] width 11 height 11
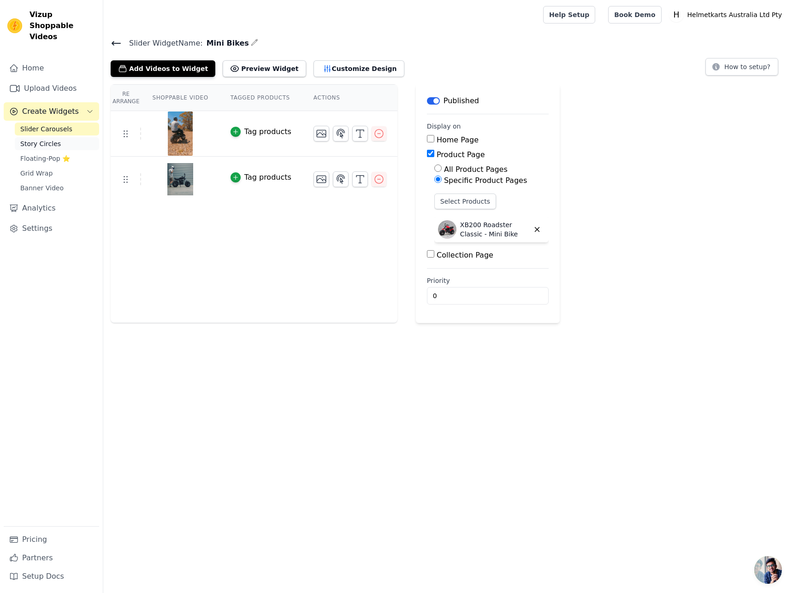
click at [57, 137] on link "Story Circles" at bounding box center [57, 143] width 84 height 13
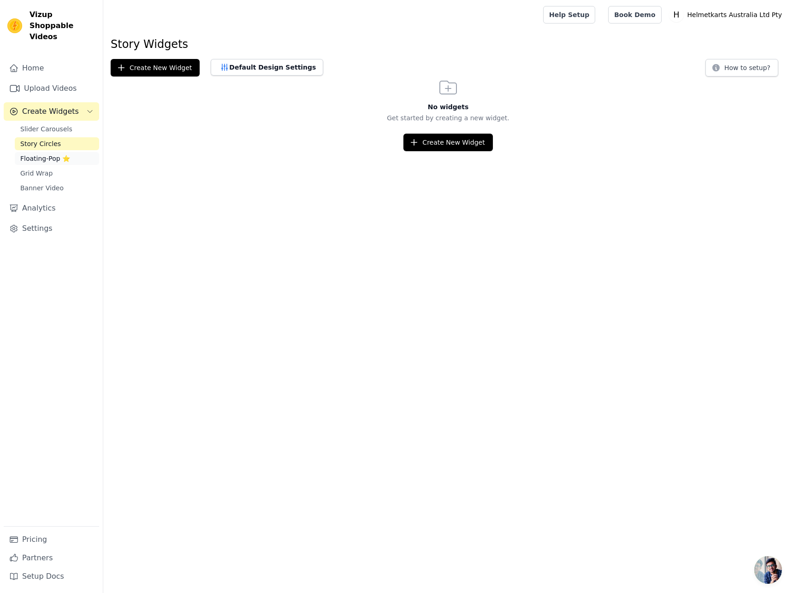
click at [39, 154] on span "Floating-Pop ⭐" at bounding box center [45, 158] width 50 height 9
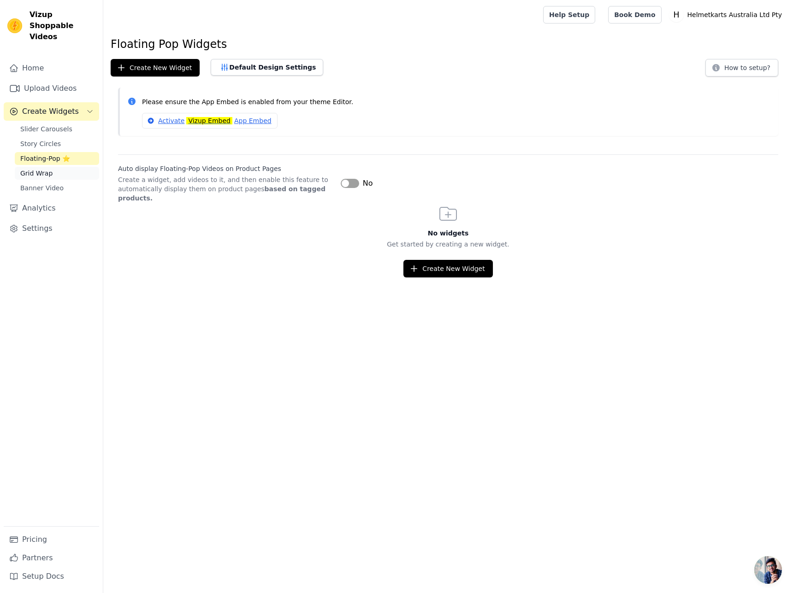
click at [40, 169] on span "Grid Wrap" at bounding box center [36, 173] width 32 height 9
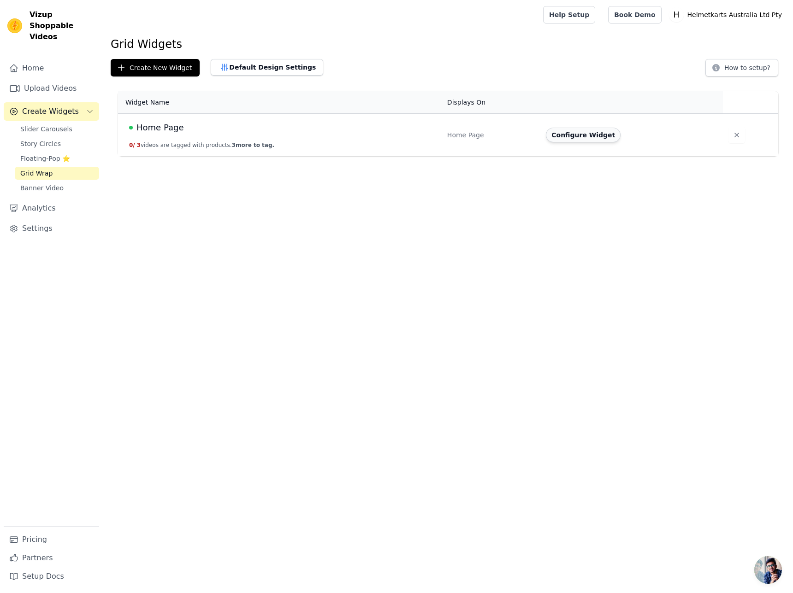
click at [583, 137] on button "Configure Widget" at bounding box center [583, 135] width 75 height 15
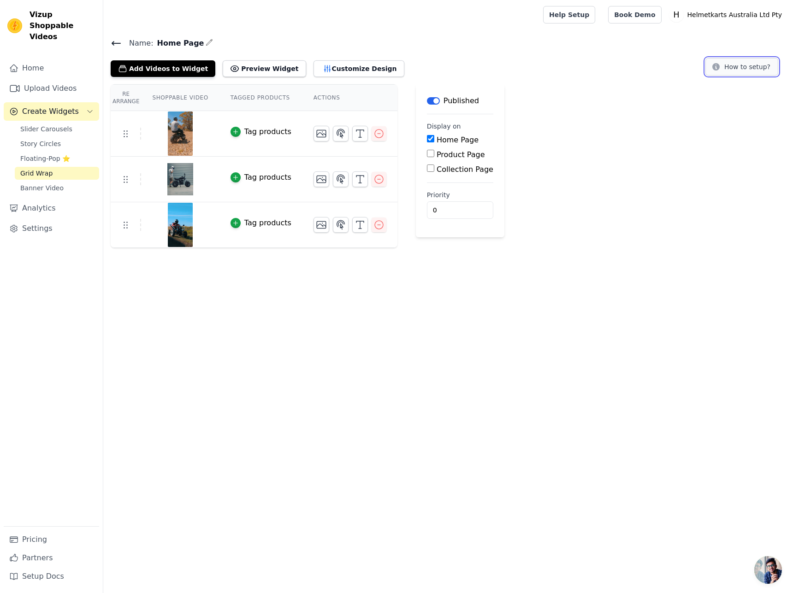
click at [719, 67] on icon at bounding box center [715, 66] width 7 height 7
click at [46, 125] on span "Slider Carousels" at bounding box center [46, 129] width 52 height 9
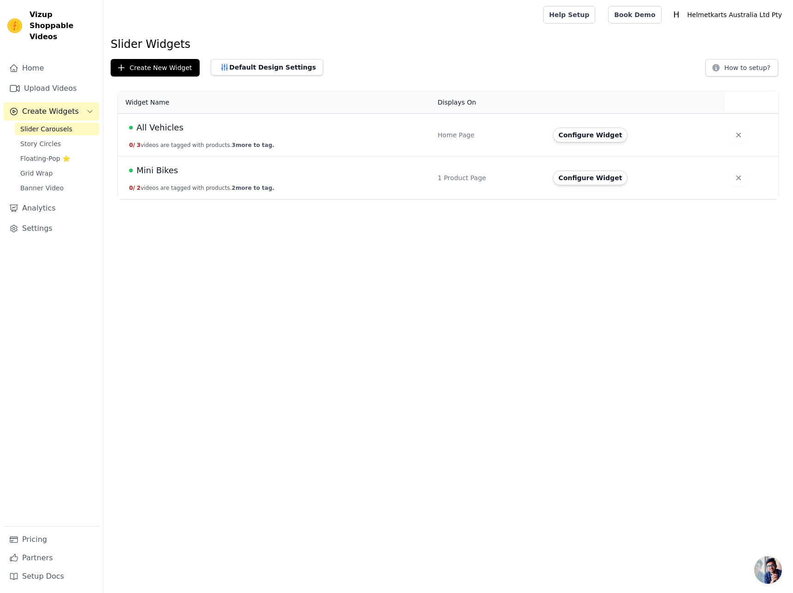
click at [670, 134] on div "Configure Widget" at bounding box center [633, 135] width 160 height 15
click at [670, 135] on div "Configure Widget" at bounding box center [633, 135] width 160 height 15
click at [298, 146] on td "All Vehicles 0 / 3 videos are tagged with products. 3 more to tag." at bounding box center [275, 135] width 314 height 43
click at [339, 140] on td "All Vehicles 0 / 3 videos are tagged with products. 3 more to tag." at bounding box center [275, 135] width 314 height 43
click at [199, 136] on td "All Vehicles 0 / 3 videos are tagged with products. 3 more to tag." at bounding box center [275, 135] width 314 height 43
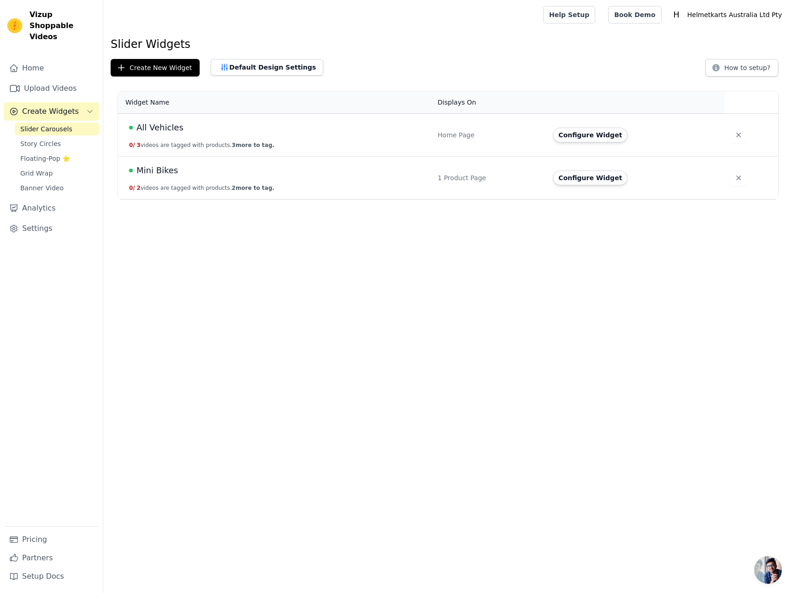
click at [147, 131] on span "All Vehicles" at bounding box center [159, 127] width 47 height 13
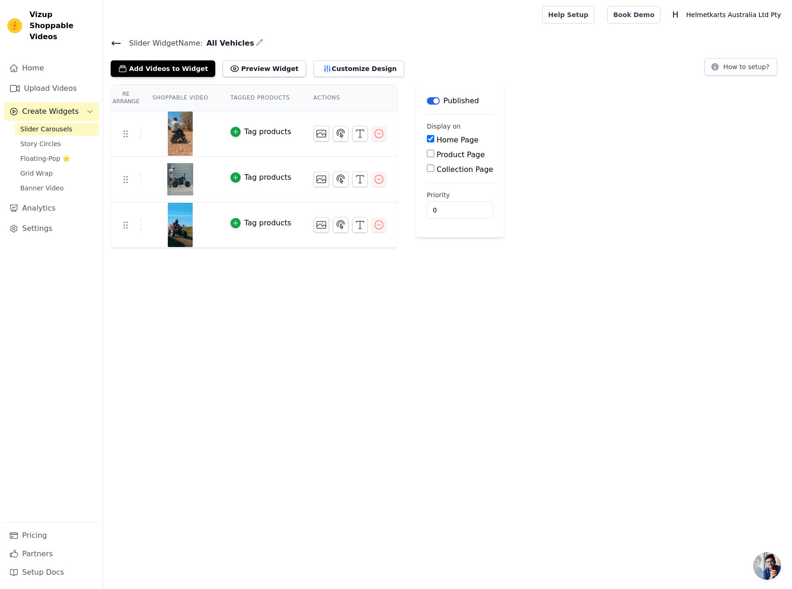
click at [49, 125] on span "Slider Carousels" at bounding box center [46, 129] width 52 height 9
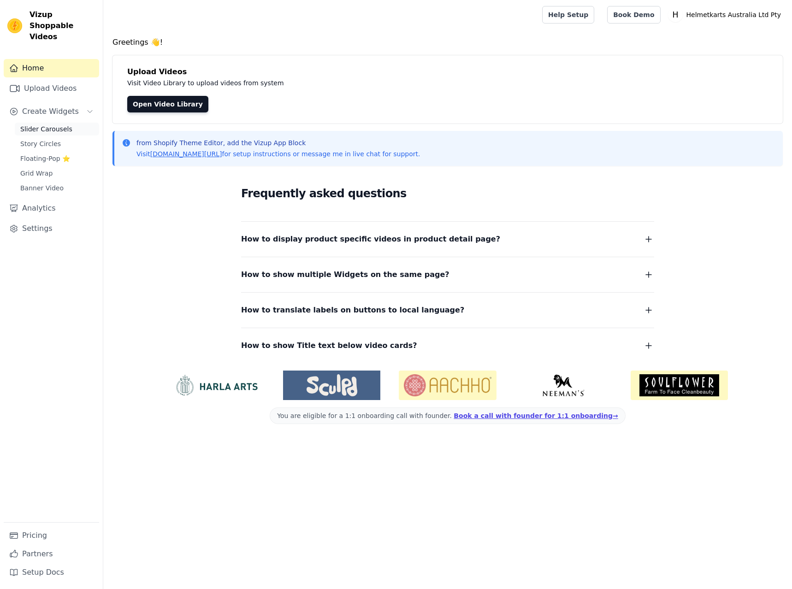
click at [35, 125] on span "Slider Carousels" at bounding box center [46, 129] width 52 height 9
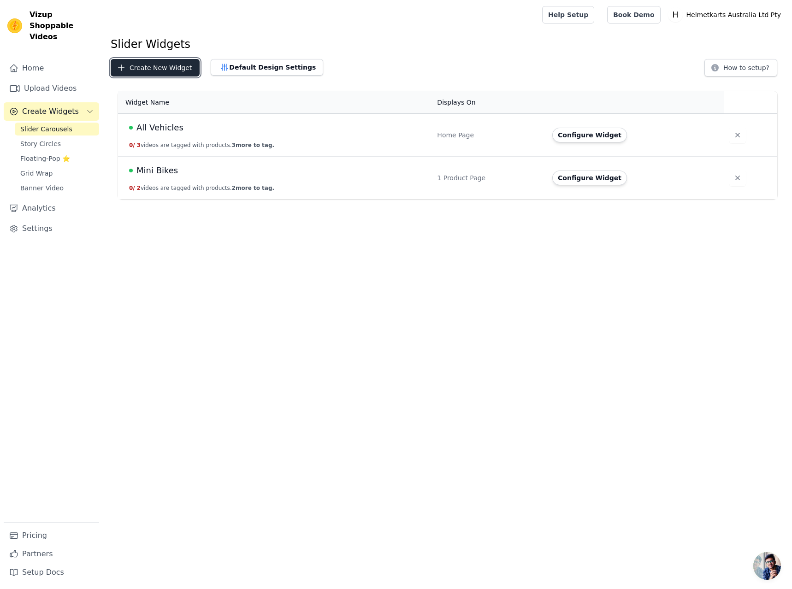
click at [177, 62] on button "Create New Widget" at bounding box center [155, 68] width 89 height 18
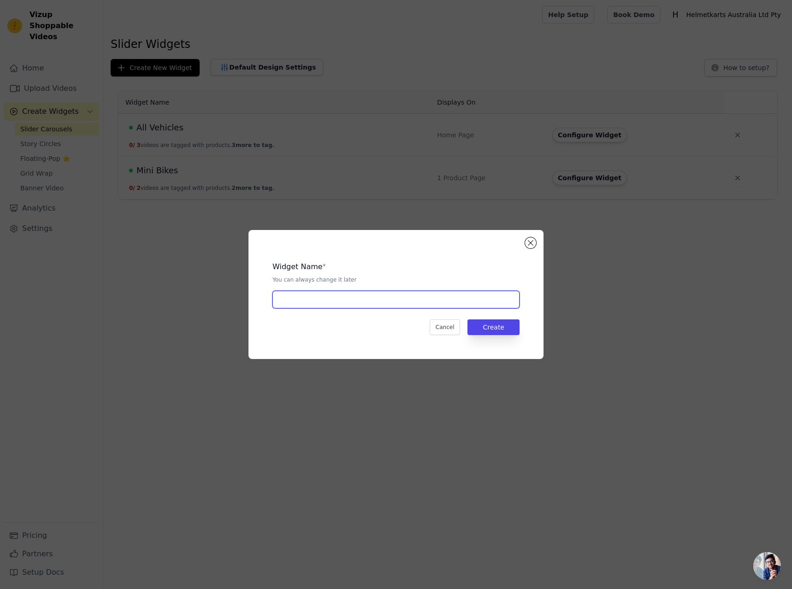
click at [327, 303] on input "text" at bounding box center [396, 300] width 247 height 18
type input "Test"
click at [506, 335] on button "Create" at bounding box center [494, 328] width 52 height 16
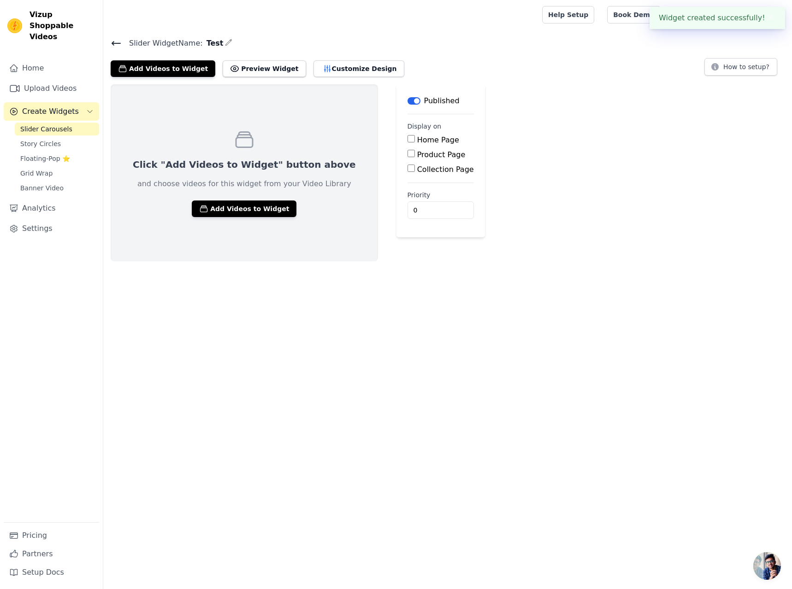
click at [408, 140] on input "Home Page" at bounding box center [411, 138] width 7 height 7
checkbox input "true"
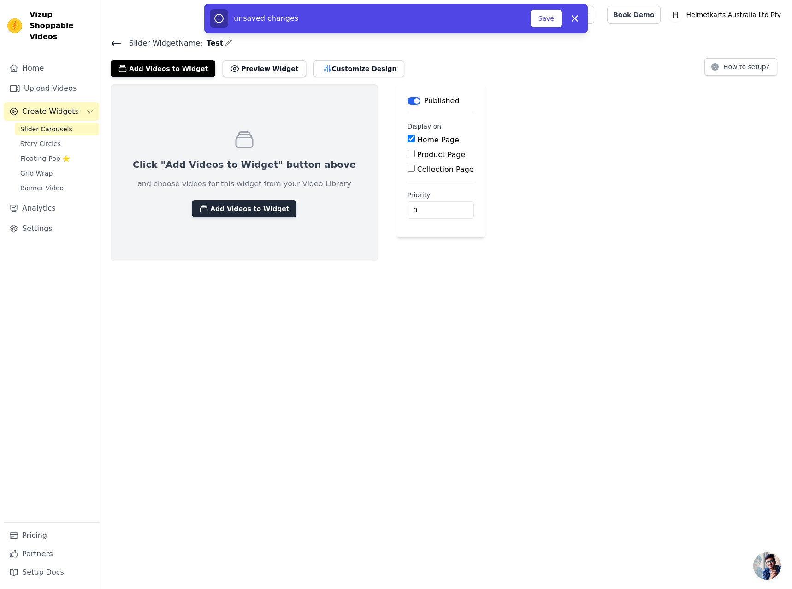
click at [217, 216] on button "Add Videos to Widget" at bounding box center [244, 209] width 105 height 17
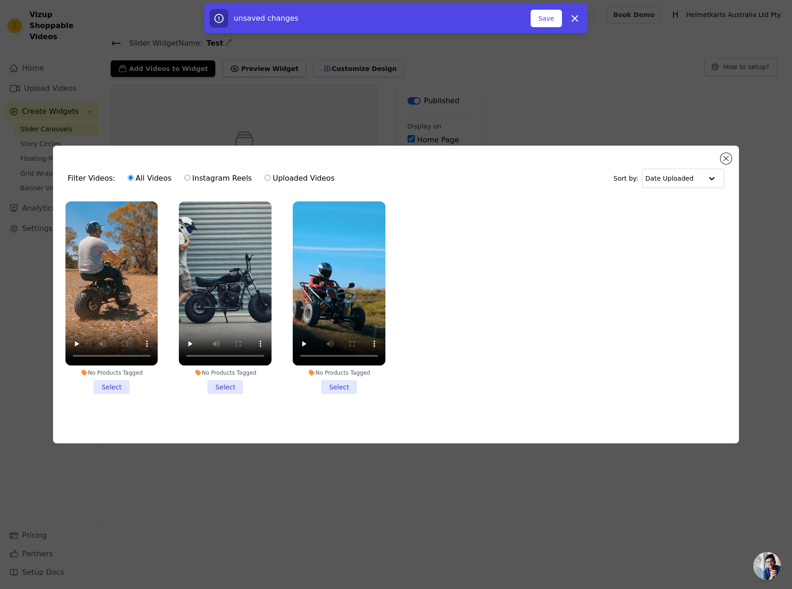
click at [336, 385] on li "No Products Tagged Select" at bounding box center [339, 298] width 93 height 193
click at [0, 0] on input "No Products Tagged Select" at bounding box center [0, 0] width 0 height 0
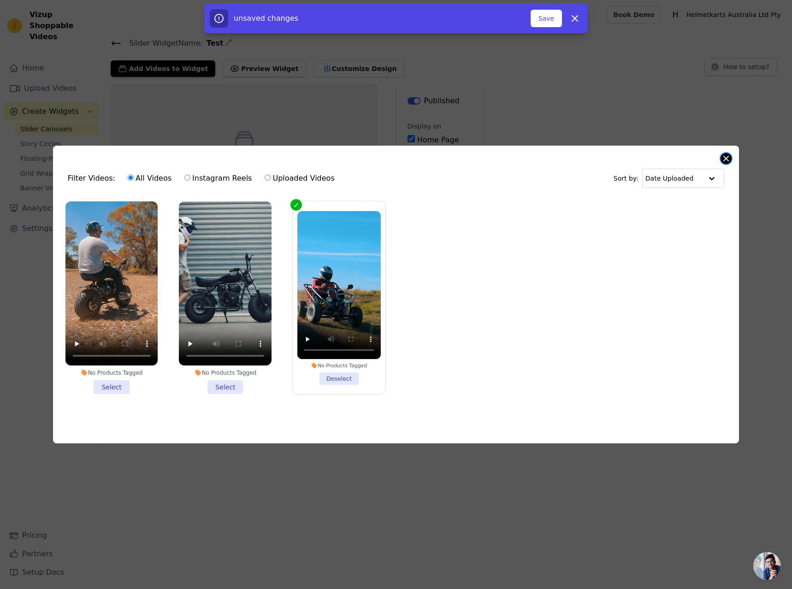
click at [729, 156] on button "Close modal" at bounding box center [726, 158] width 11 height 11
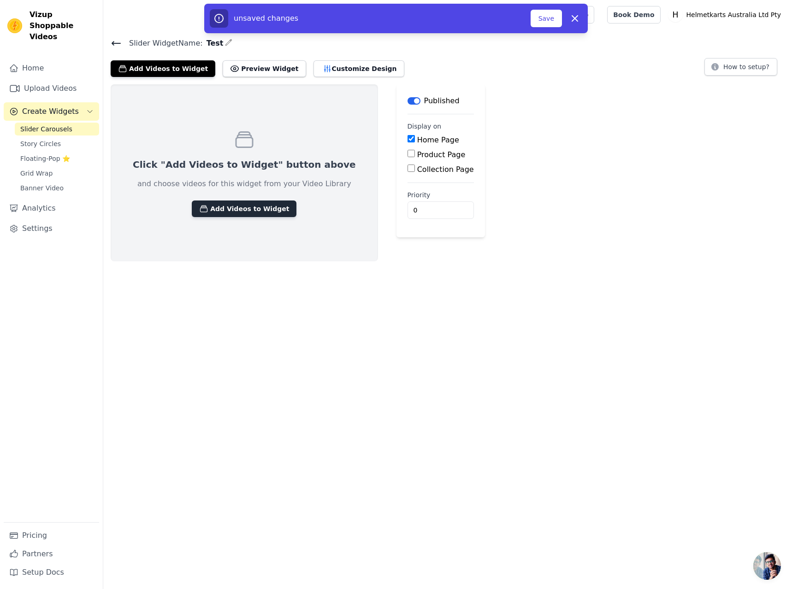
click at [225, 215] on button "Add Videos to Widget" at bounding box center [244, 209] width 105 height 17
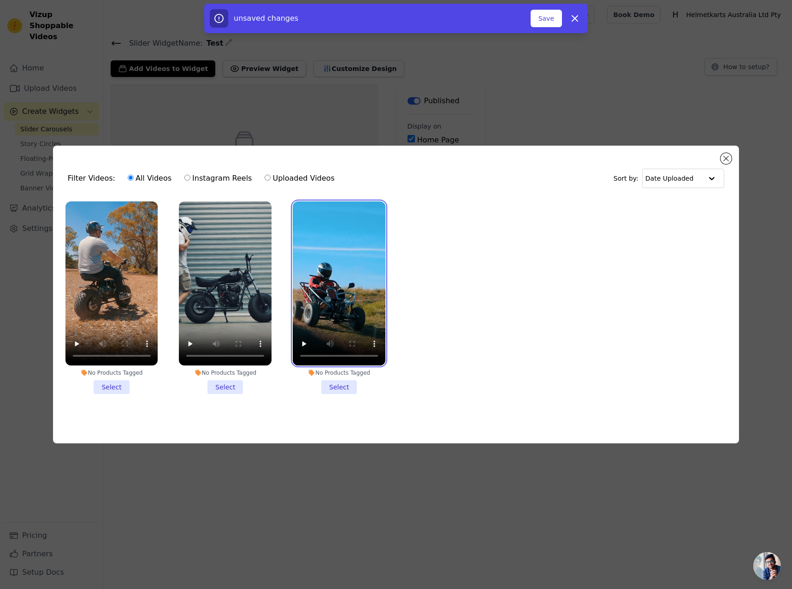
click at [337, 303] on video at bounding box center [339, 284] width 93 height 165
click at [329, 386] on li "No Products Tagged Select" at bounding box center [339, 298] width 93 height 193
click at [0, 0] on input "No Products Tagged Select" at bounding box center [0, 0] width 0 height 0
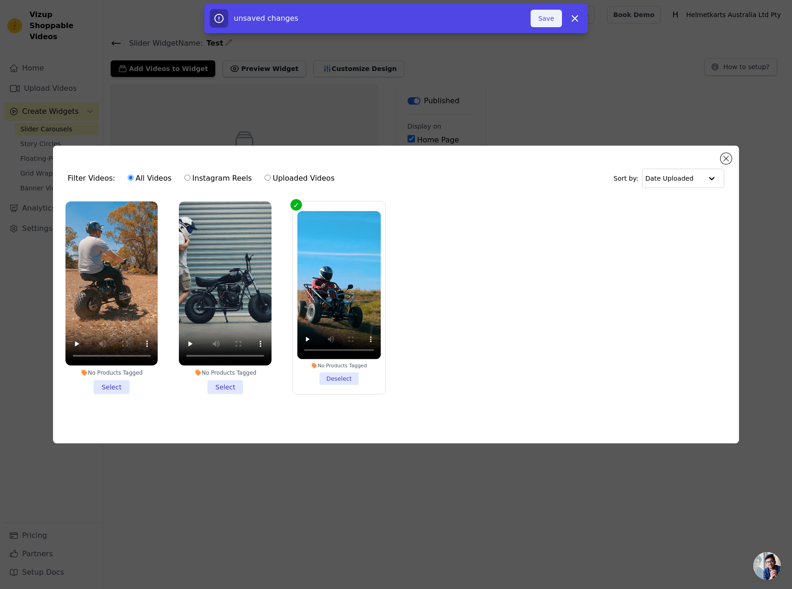
click at [542, 15] on button "Save" at bounding box center [546, 19] width 31 height 18
click at [724, 153] on button "Close modal" at bounding box center [726, 158] width 11 height 11
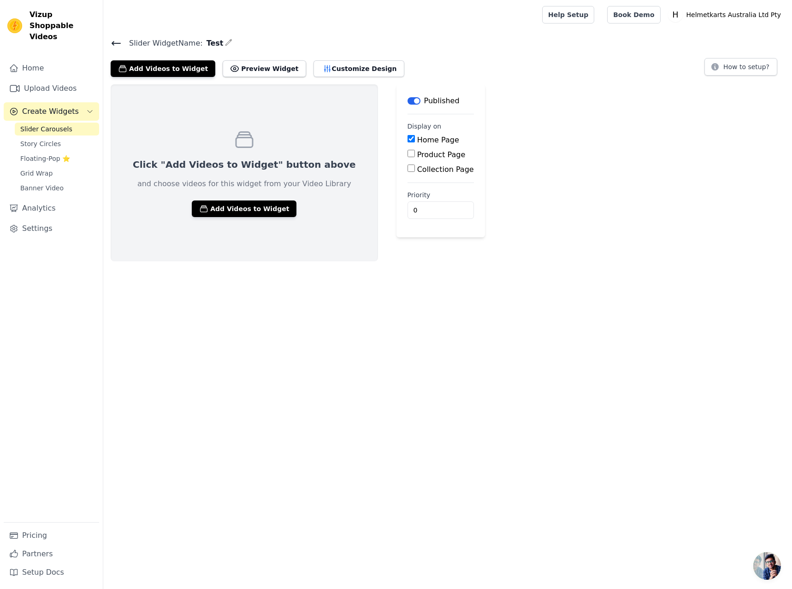
click at [118, 42] on icon at bounding box center [116, 43] width 11 height 11
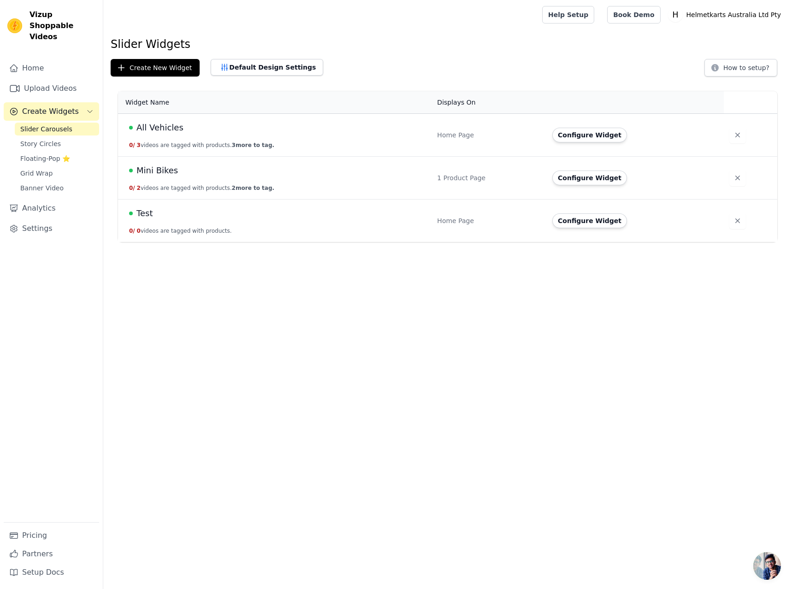
click at [136, 215] on div "Test" at bounding box center [277, 213] width 297 height 13
click at [142, 214] on span "Test" at bounding box center [144, 213] width 16 height 13
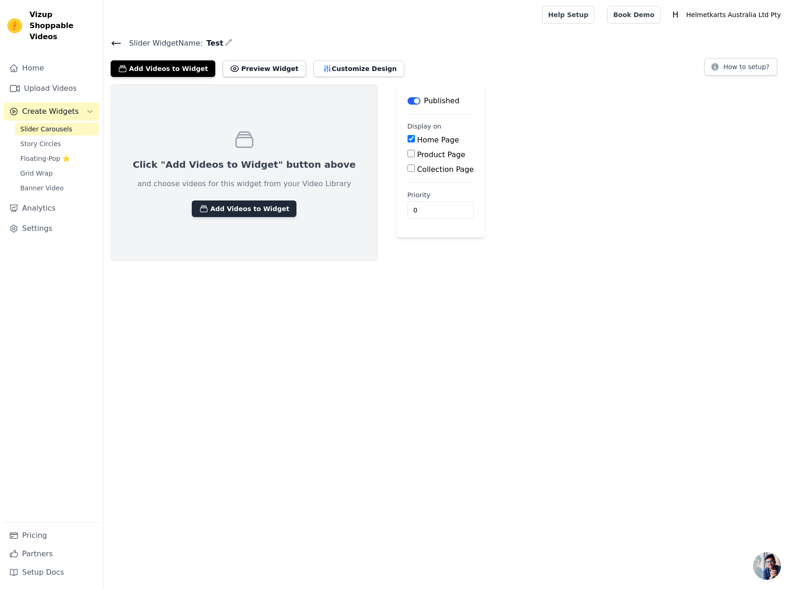
click at [253, 205] on button "Add Videos to Widget" at bounding box center [244, 209] width 105 height 17
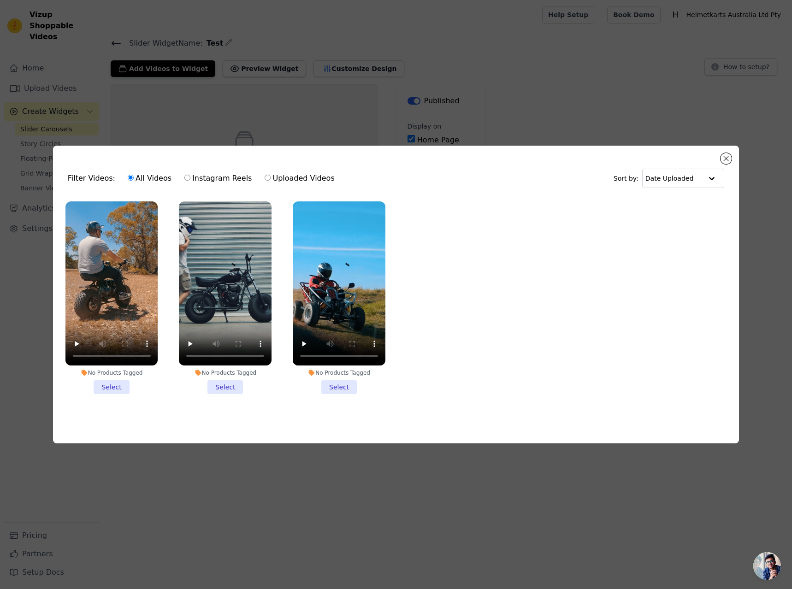
click at [330, 381] on li "No Products Tagged Select" at bounding box center [339, 298] width 93 height 193
click at [0, 0] on input "No Products Tagged Select" at bounding box center [0, 0] width 0 height 0
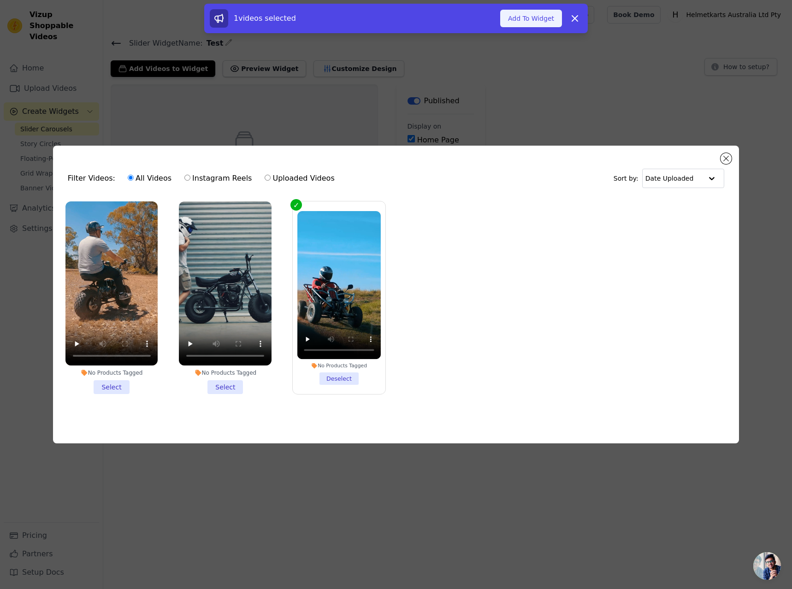
click at [531, 19] on button "Add To Widget" at bounding box center [531, 19] width 62 height 18
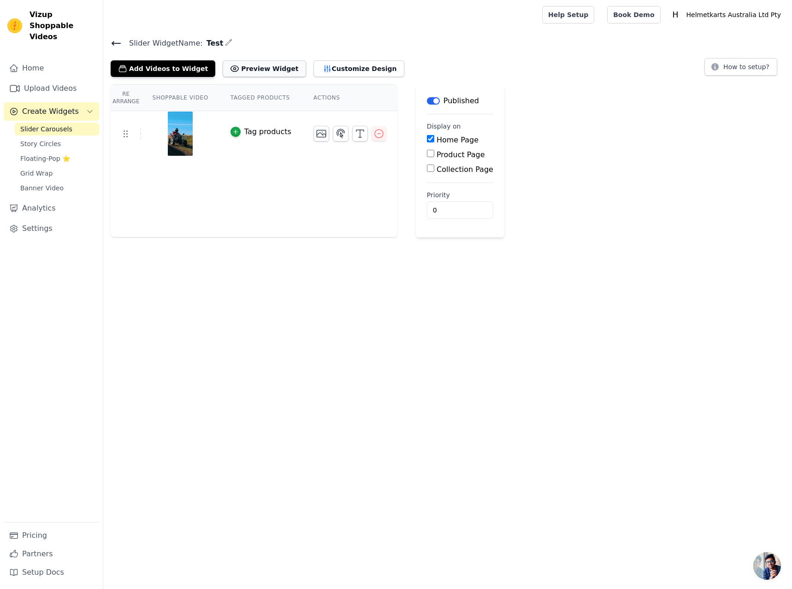
click at [252, 70] on button "Preview Widget" at bounding box center [264, 68] width 83 height 17
click at [427, 152] on input "Product Page" at bounding box center [430, 153] width 7 height 7
checkbox input "true"
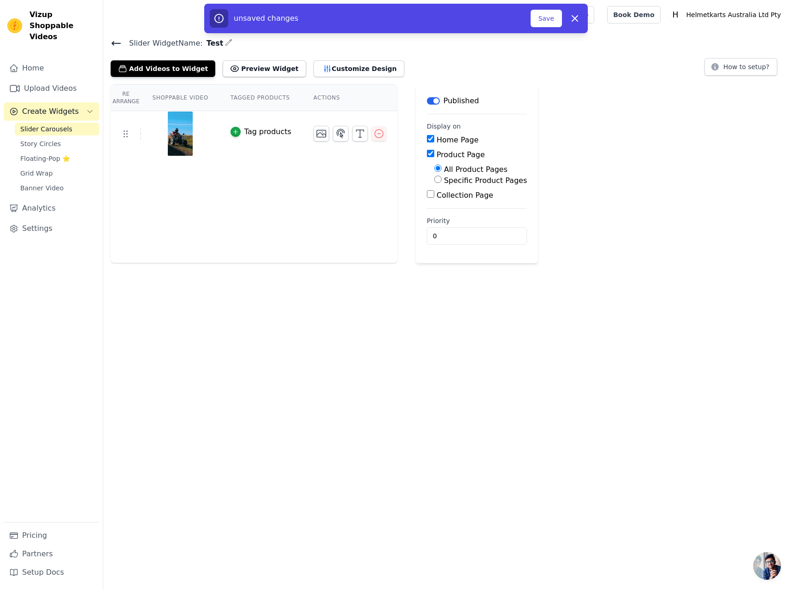
click at [427, 194] on input "Collection Page" at bounding box center [430, 193] width 7 height 7
checkbox input "true"
click at [551, 24] on button "Save" at bounding box center [546, 19] width 31 height 18
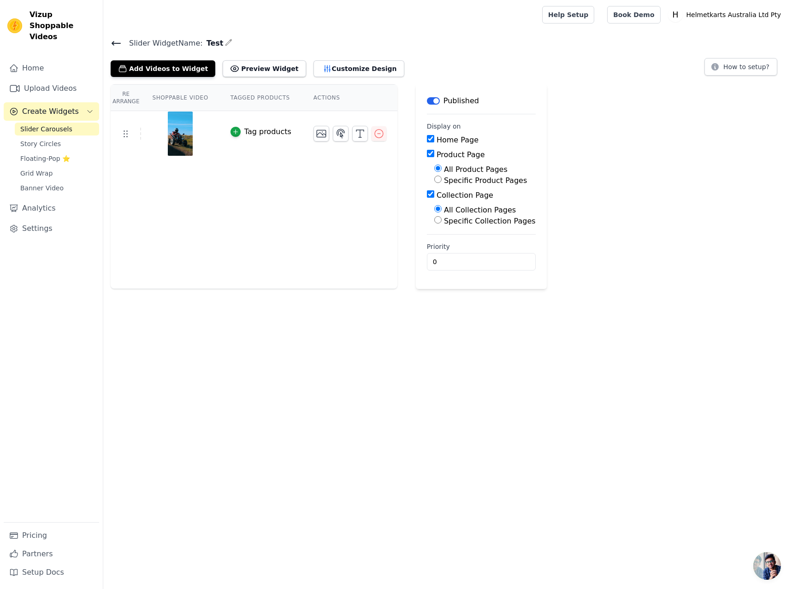
click at [449, 220] on label "Specific Collection Pages" at bounding box center [490, 221] width 92 height 9
click at [442, 220] on input "Specific Collection Pages" at bounding box center [437, 219] width 7 height 7
radio input "true"
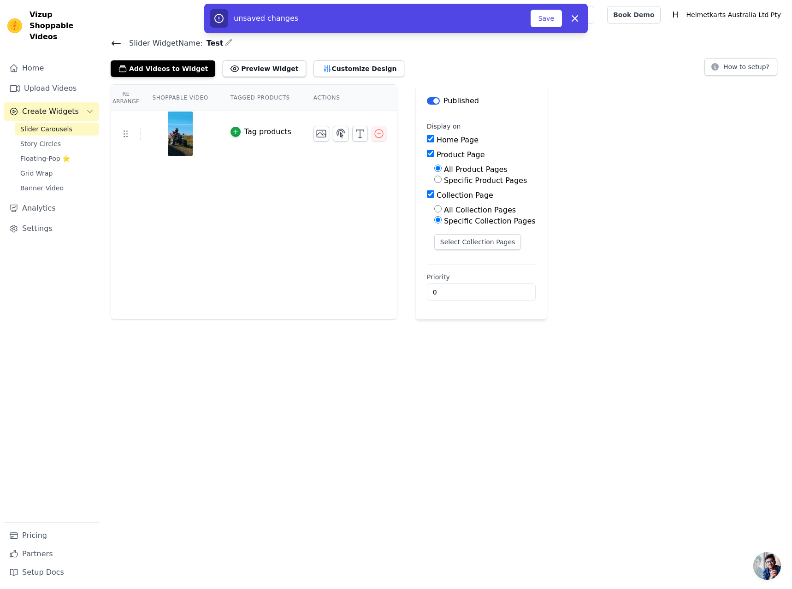
click at [449, 220] on label "Specific Collection Pages" at bounding box center [490, 221] width 92 height 9
click at [442, 220] on input "Specific Collection Pages" at bounding box center [437, 219] width 7 height 7
click at [444, 212] on label "All Collection Pages" at bounding box center [480, 210] width 72 height 9
click at [434, 212] on input "All Collection Pages" at bounding box center [437, 208] width 7 height 7
radio input "true"
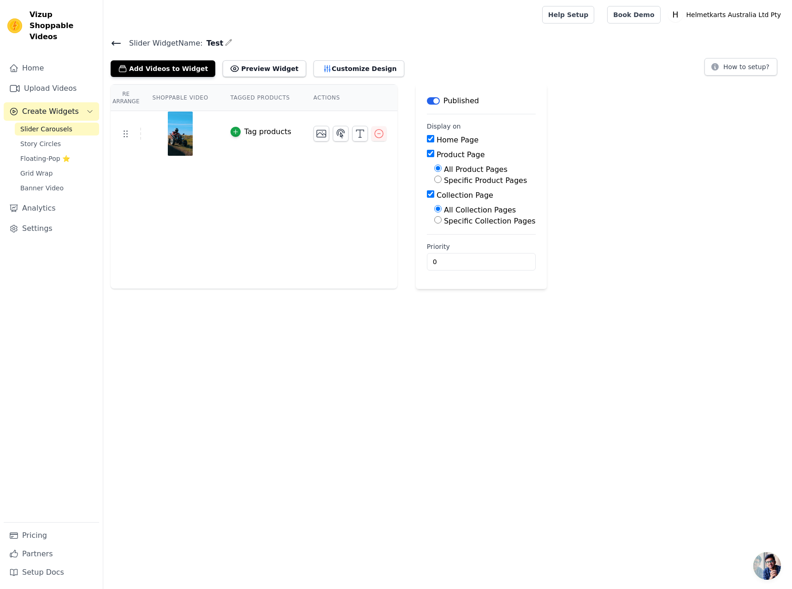
click at [46, 106] on span "Create Widgets" at bounding box center [50, 111] width 57 height 11
click at [47, 106] on span "Create Widgets" at bounding box center [50, 111] width 57 height 11
click at [247, 71] on button "Preview Widget" at bounding box center [264, 68] width 83 height 17
click at [620, 200] on div "Re Arrange Shoppable Video Tagged Products Actions Tag products Save Videos In …" at bounding box center [447, 186] width 689 height 205
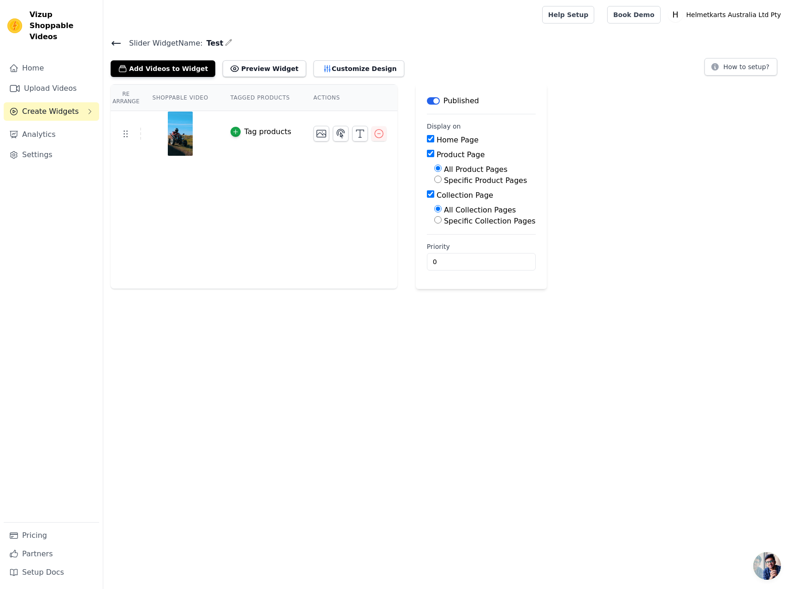
click at [434, 178] on input "Specific Product Pages" at bounding box center [437, 179] width 7 height 7
radio input "true"
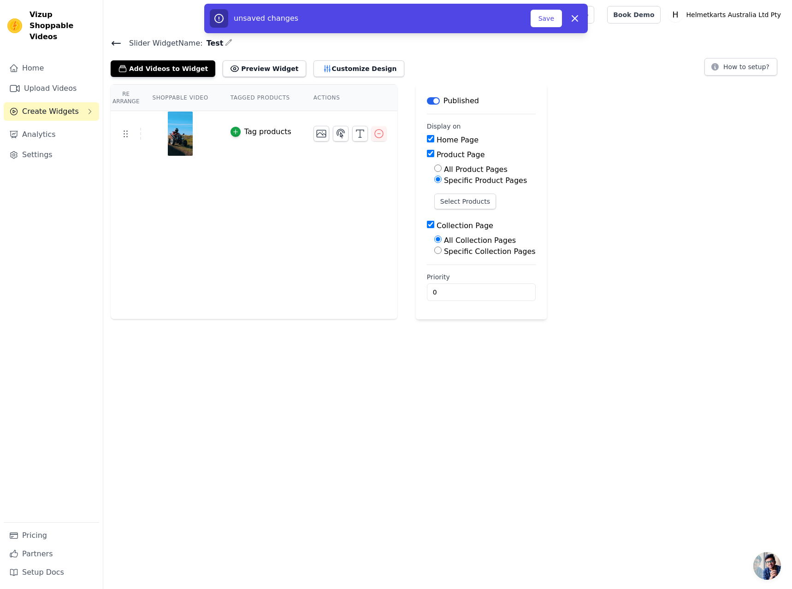
click at [434, 171] on input "All Product Pages" at bounding box center [437, 168] width 7 height 7
radio input "true"
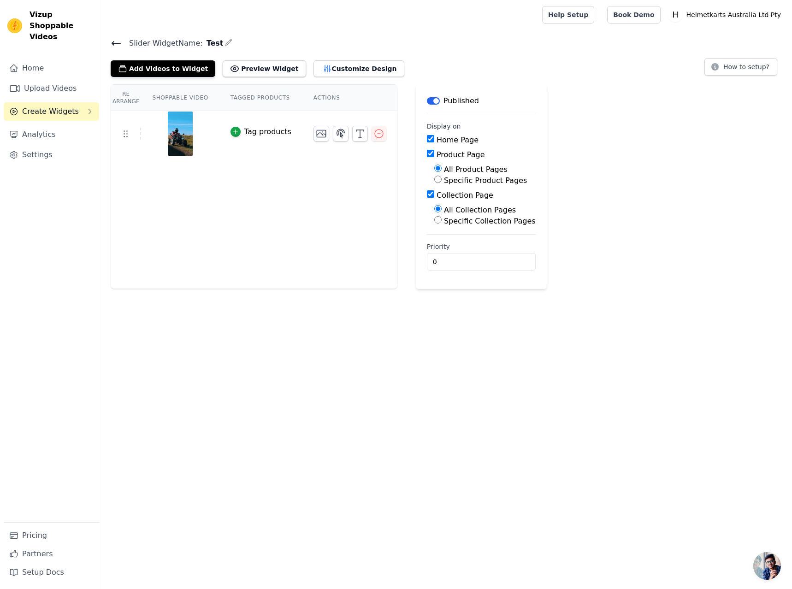
click at [116, 41] on icon at bounding box center [116, 43] width 11 height 11
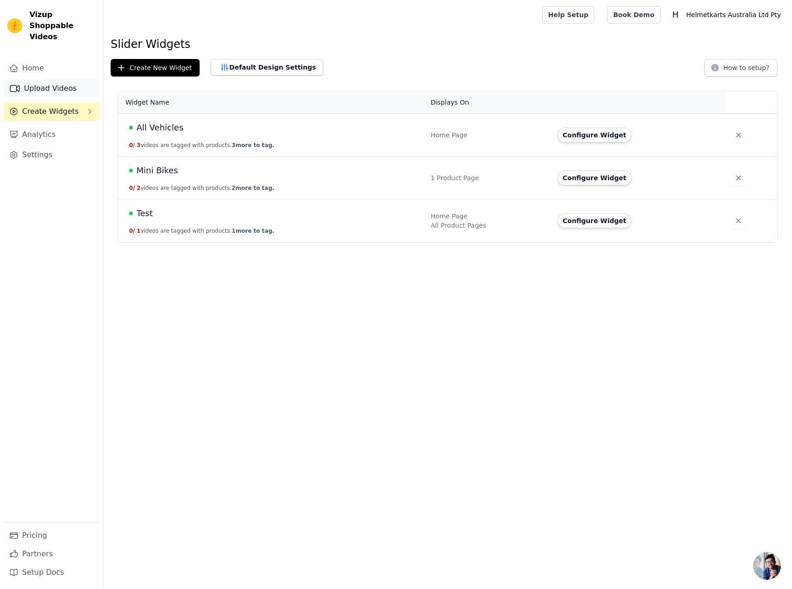
click at [66, 79] on link "Upload Videos" at bounding box center [51, 88] width 95 height 18
